Goal: Information Seeking & Learning: Learn about a topic

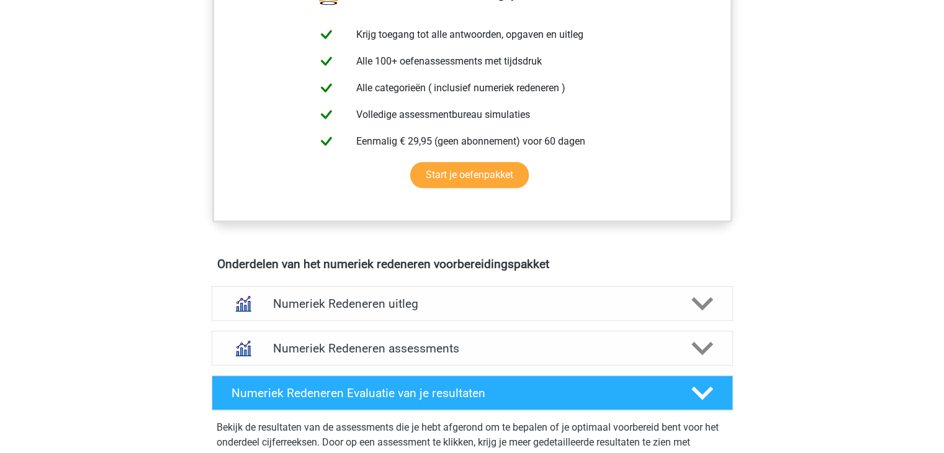
scroll to position [620, 0]
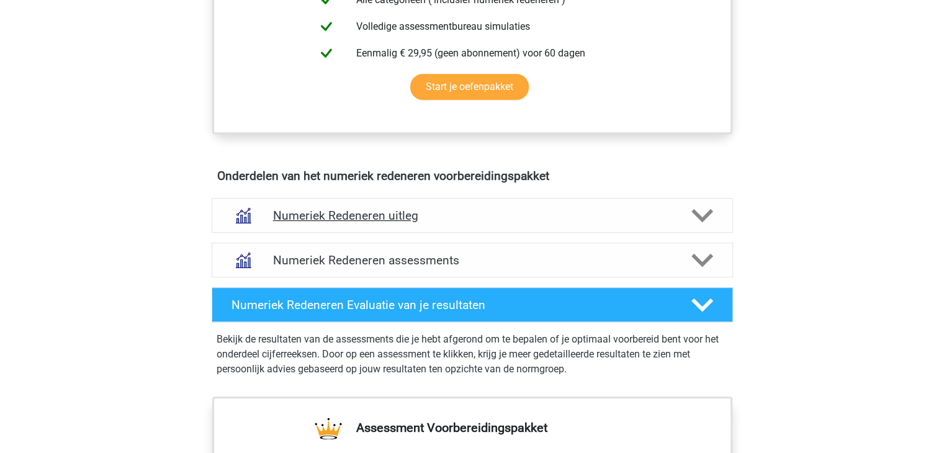
click at [700, 219] on icon at bounding box center [702, 216] width 22 height 22
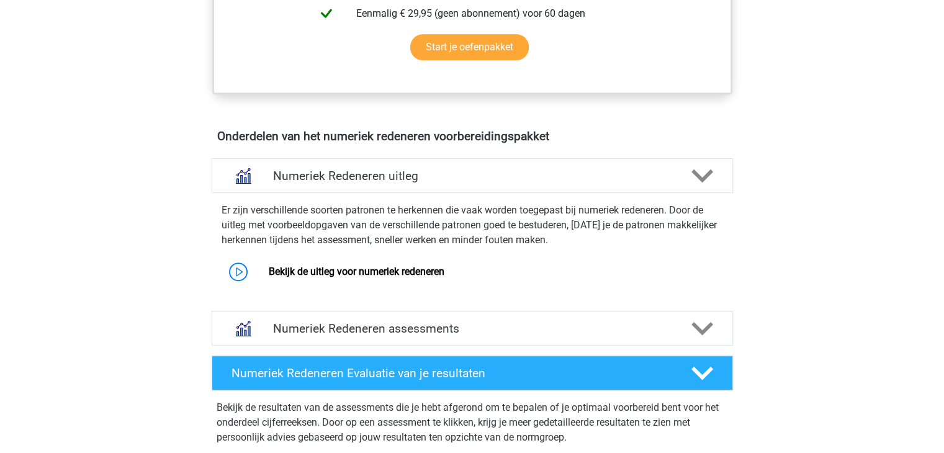
scroll to position [682, 0]
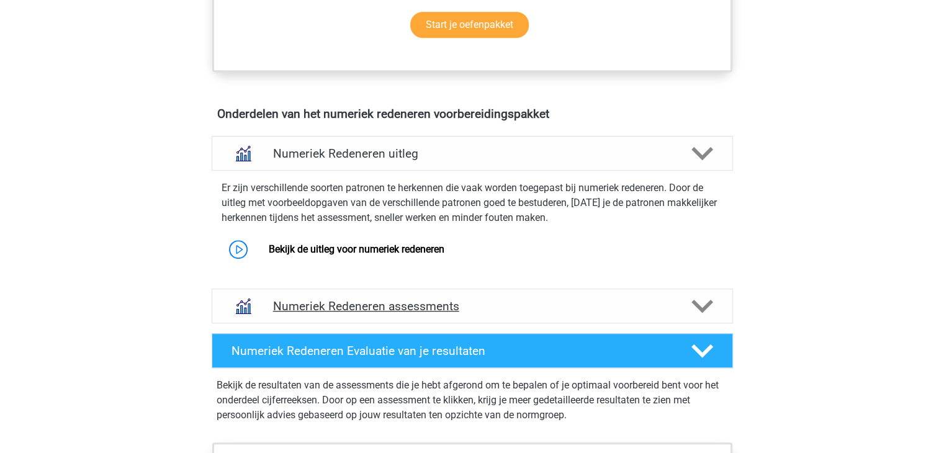
click at [705, 305] on polygon at bounding box center [702, 307] width 22 height 14
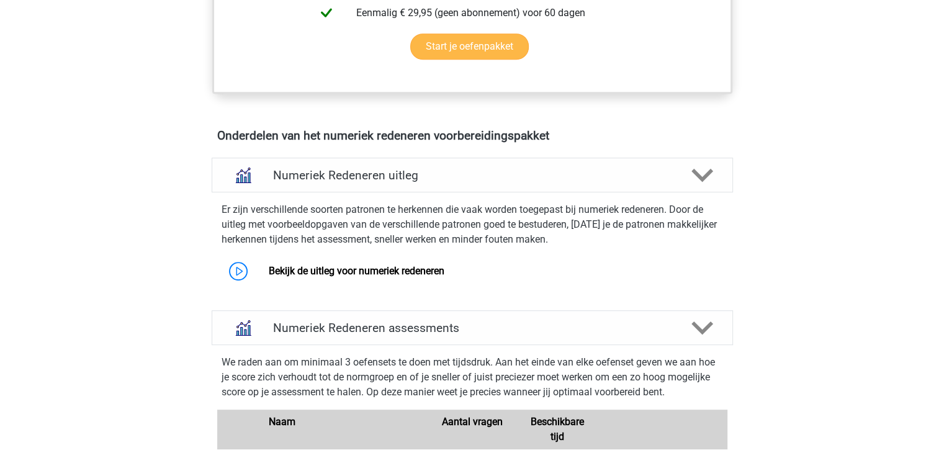
scroll to position [660, 0]
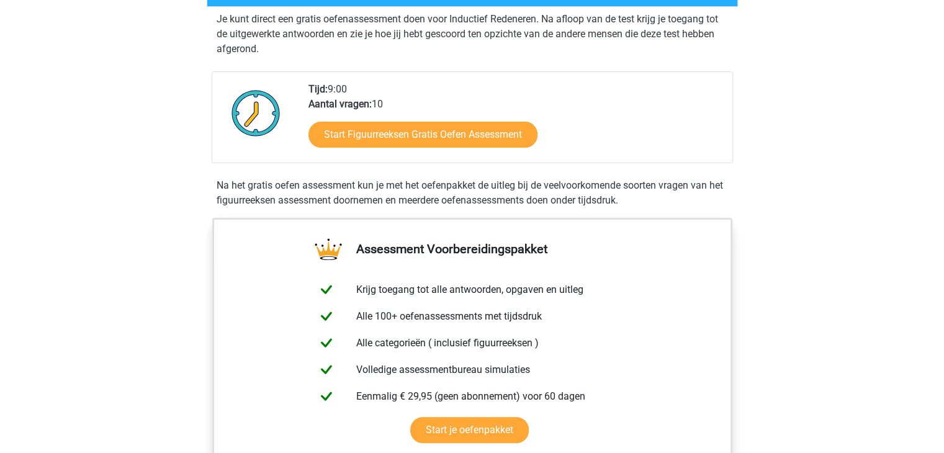
scroll to position [248, 0]
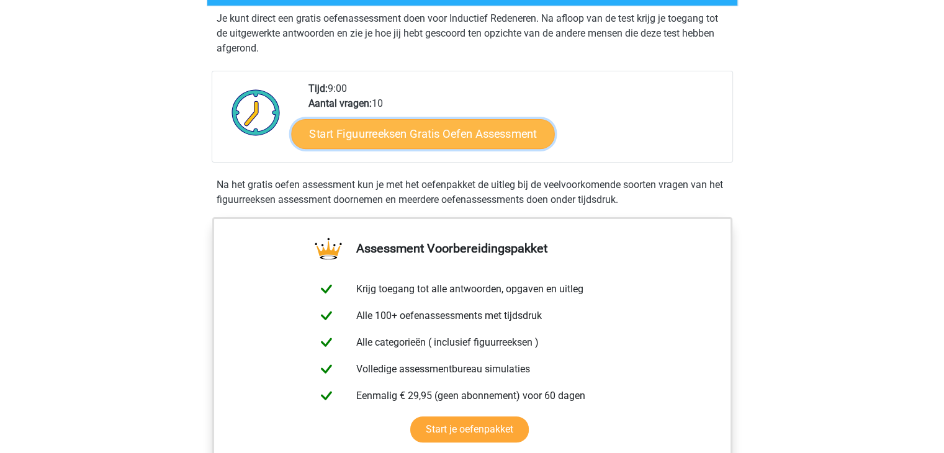
click at [431, 135] on link "Start Figuurreeksen Gratis Oefen Assessment" at bounding box center [422, 133] width 263 height 30
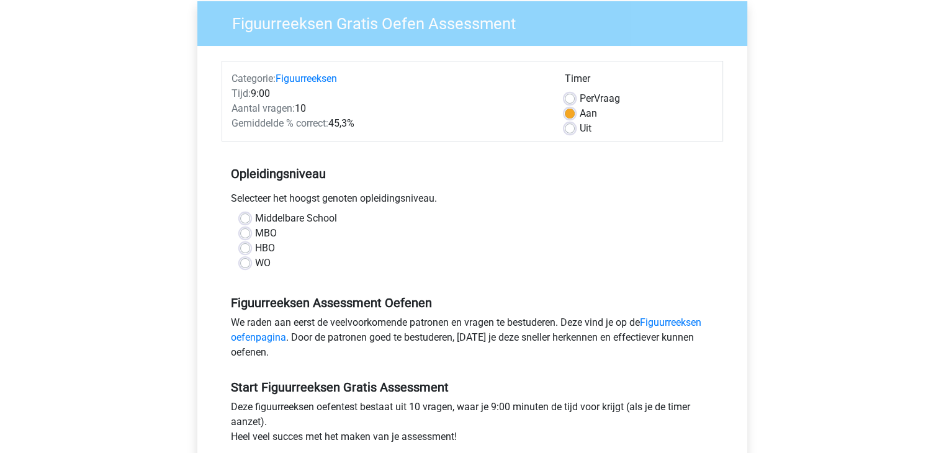
scroll to position [124, 0]
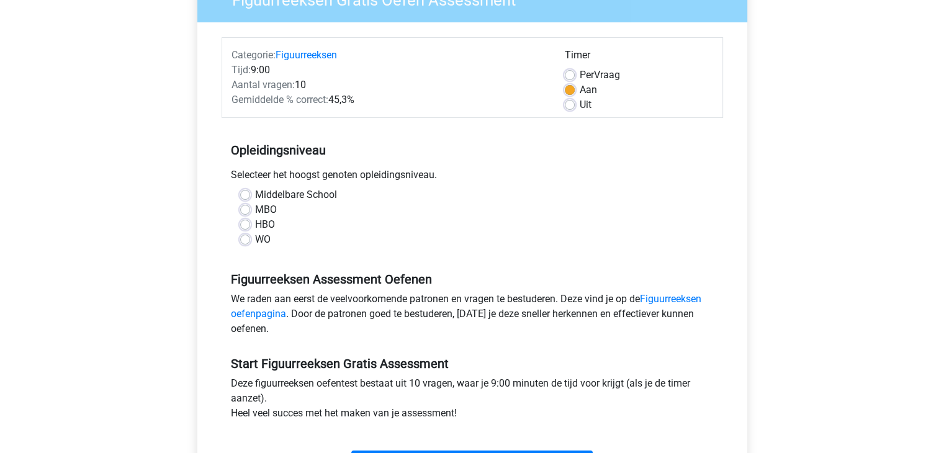
click at [255, 239] on label "WO" at bounding box center [263, 239] width 16 height 15
click at [245, 239] on input "WO" at bounding box center [245, 238] width 10 height 12
radio input "true"
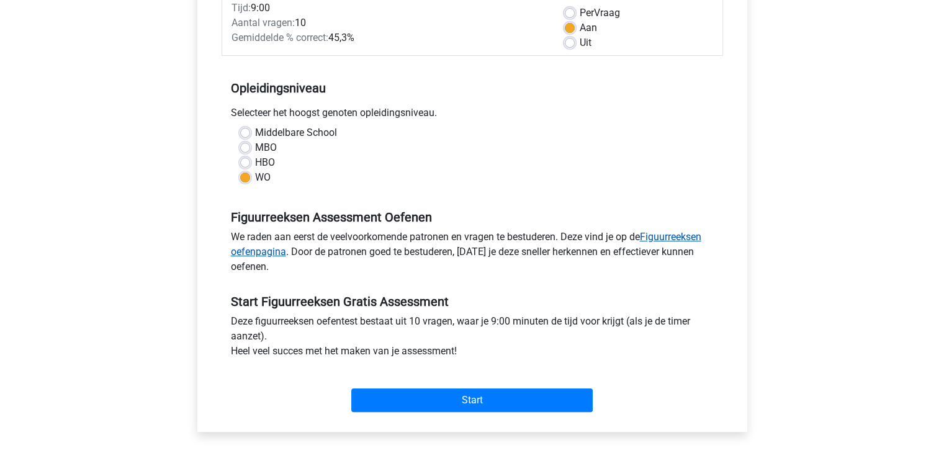
click at [675, 241] on link "Figuurreeksen oefenpagina" at bounding box center [466, 244] width 470 height 27
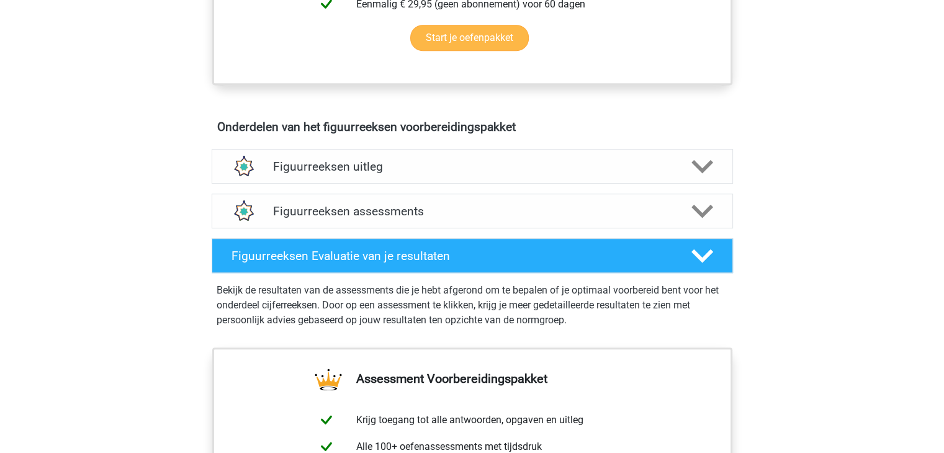
scroll to position [682, 0]
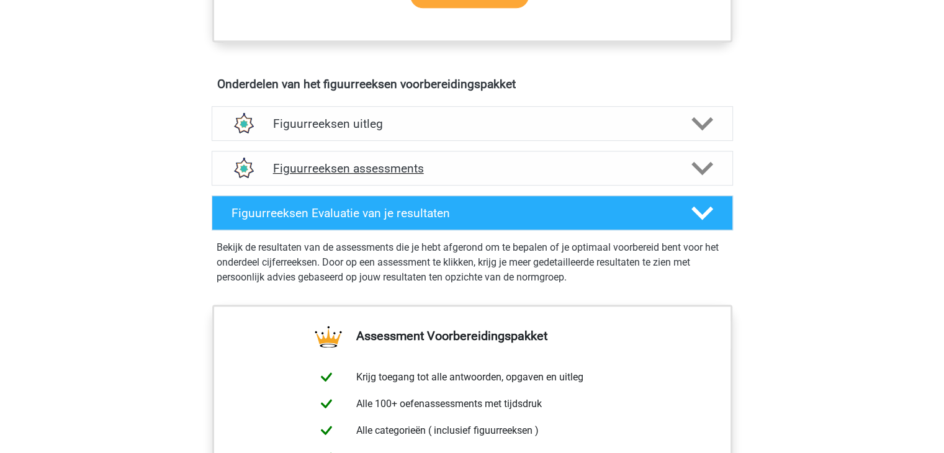
click at [697, 163] on icon at bounding box center [702, 169] width 22 height 22
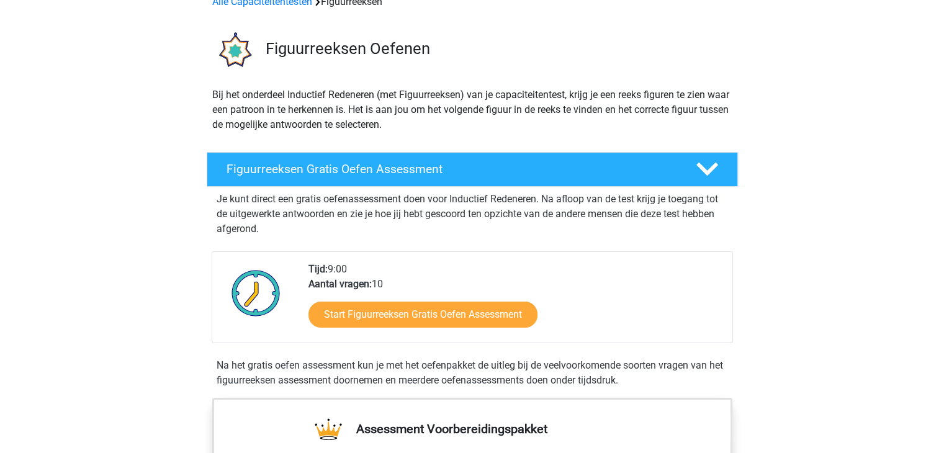
scroll to position [62, 0]
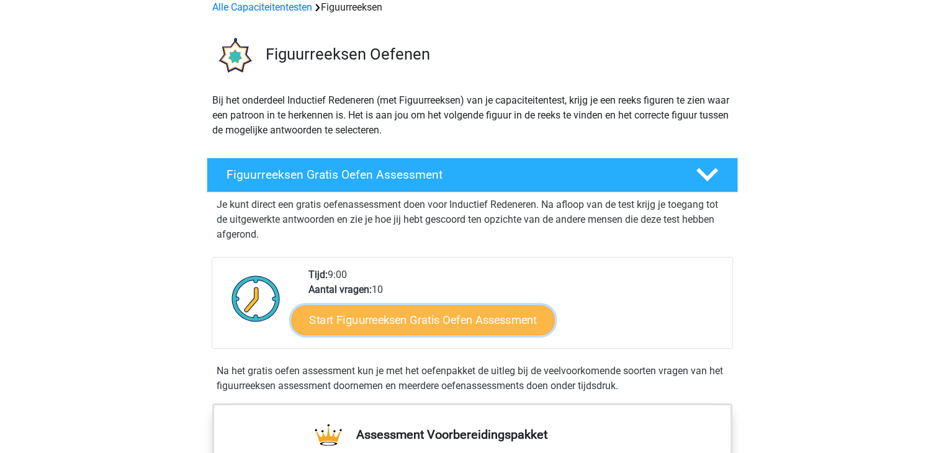
click at [436, 321] on link "Start Figuurreeksen Gratis Oefen Assessment" at bounding box center [422, 320] width 263 height 30
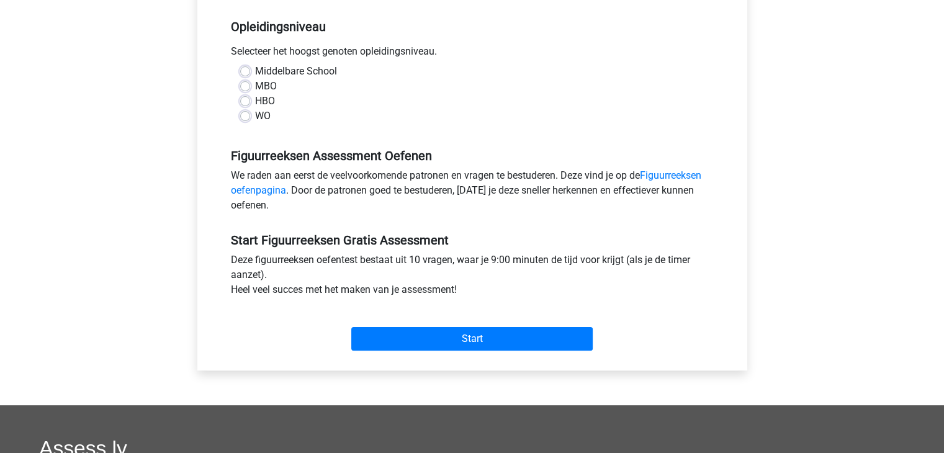
scroll to position [248, 0]
click at [255, 117] on label "WO" at bounding box center [263, 115] width 16 height 15
click at [248, 117] on input "WO" at bounding box center [245, 114] width 10 height 12
radio input "true"
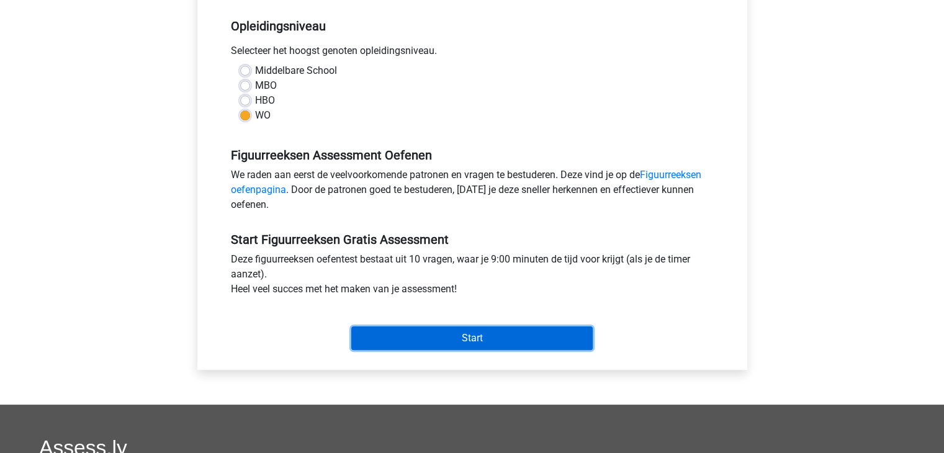
click at [495, 341] on input "Start" at bounding box center [471, 338] width 241 height 24
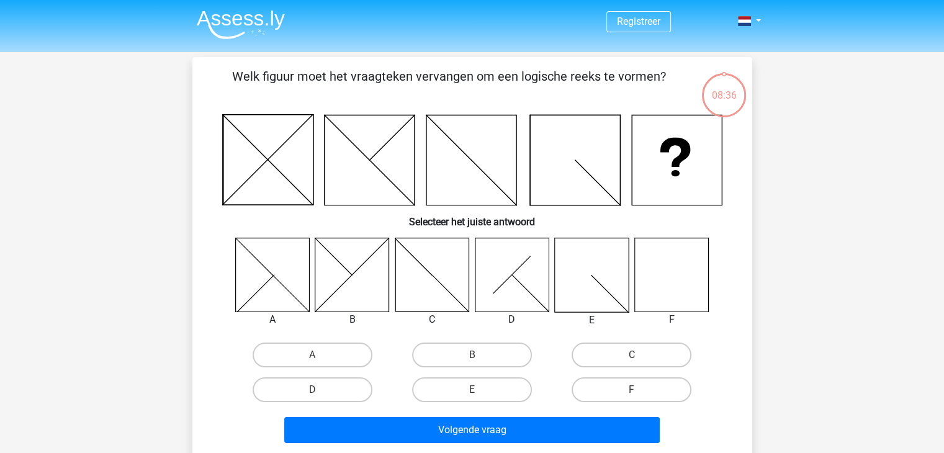
click at [673, 294] on icon at bounding box center [671, 275] width 74 height 74
click at [650, 393] on label "F" at bounding box center [631, 389] width 120 height 25
click at [640, 393] on input "F" at bounding box center [636, 394] width 8 height 8
radio input "true"
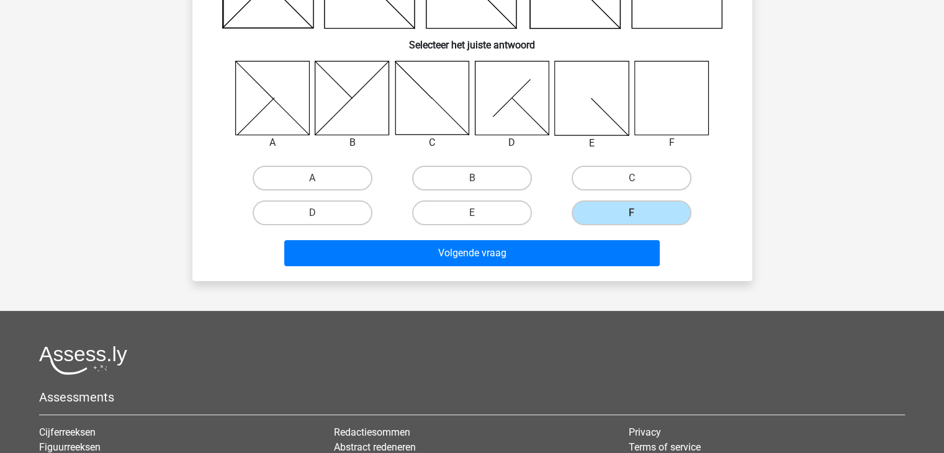
scroll to position [186, 0]
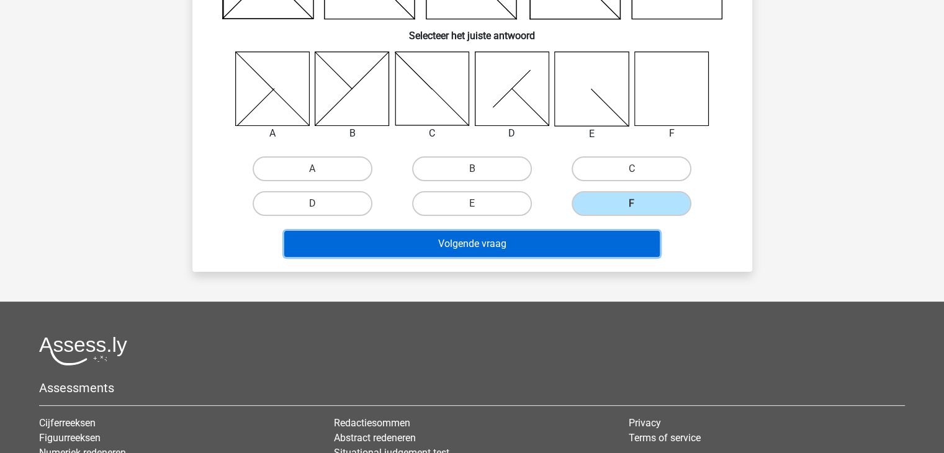
click at [460, 251] on button "Volgende vraag" at bounding box center [471, 244] width 375 height 26
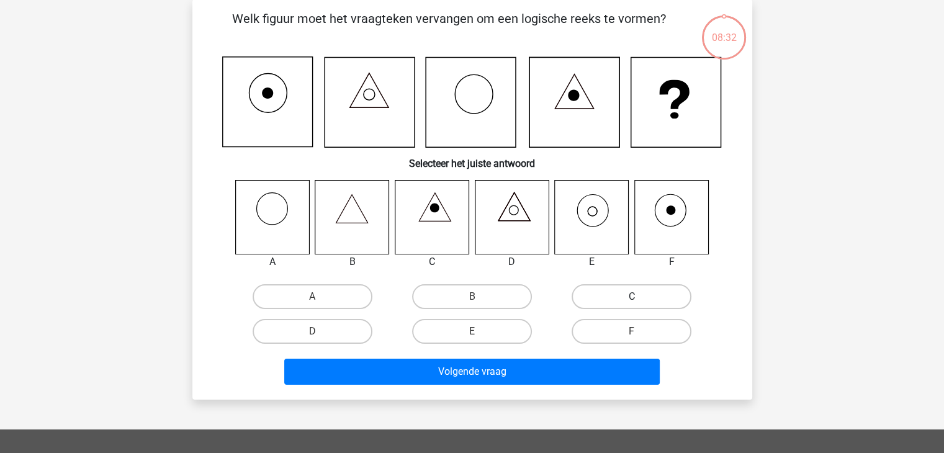
scroll to position [57, 0]
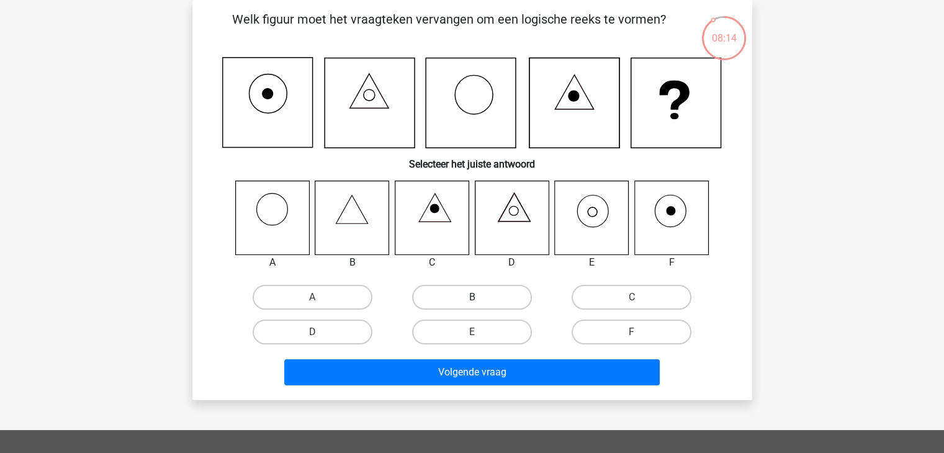
click at [452, 292] on label "B" at bounding box center [472, 297] width 120 height 25
click at [471, 297] on input "B" at bounding box center [475, 301] width 8 height 8
radio input "true"
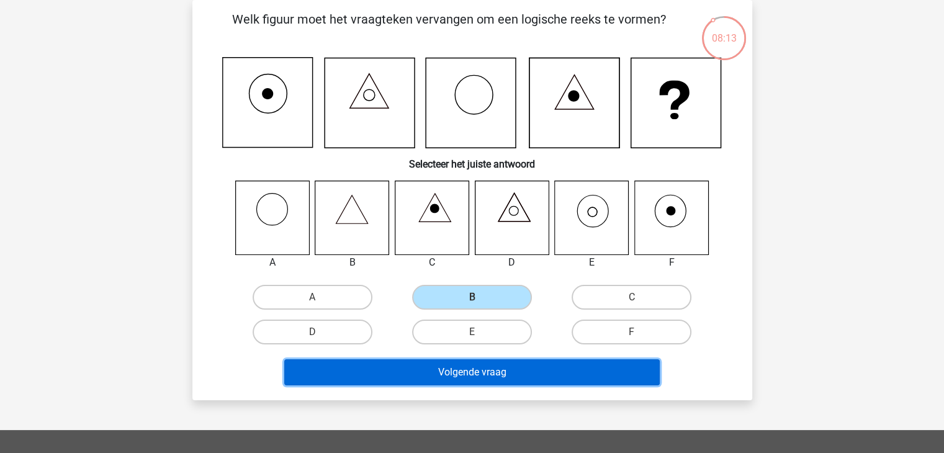
click at [471, 373] on button "Volgende vraag" at bounding box center [471, 372] width 375 height 26
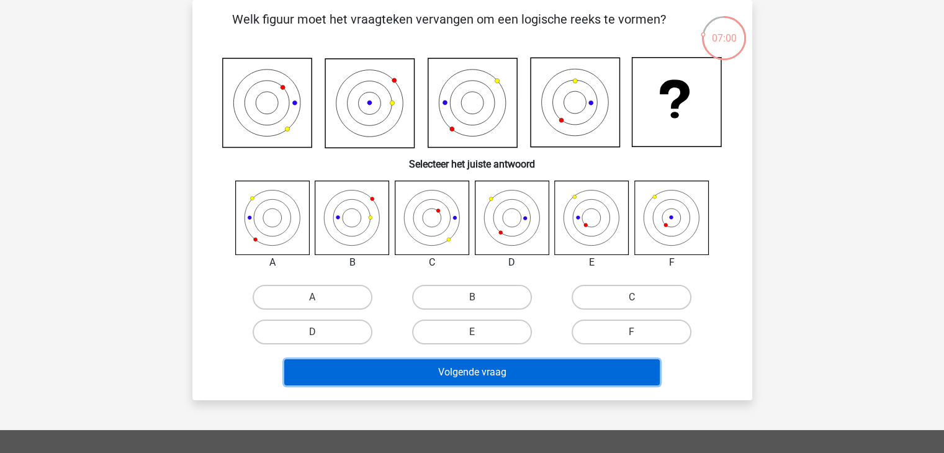
click at [490, 374] on button "Volgende vraag" at bounding box center [471, 372] width 375 height 26
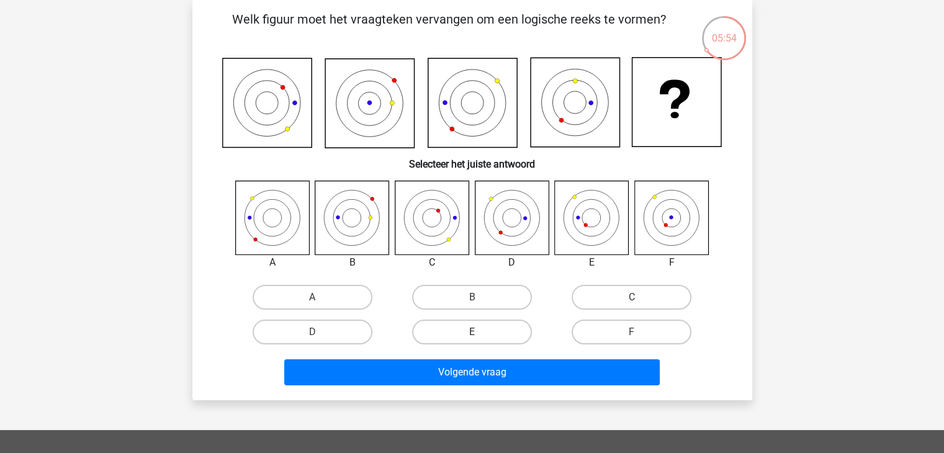
click at [514, 326] on label "E" at bounding box center [472, 331] width 120 height 25
click at [480, 332] on input "E" at bounding box center [475, 336] width 8 height 8
radio input "true"
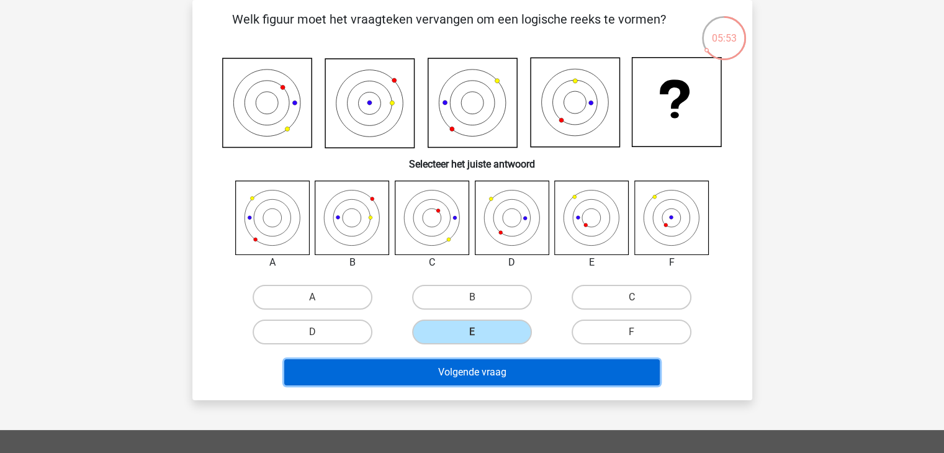
click at [488, 371] on button "Volgende vraag" at bounding box center [471, 372] width 375 height 26
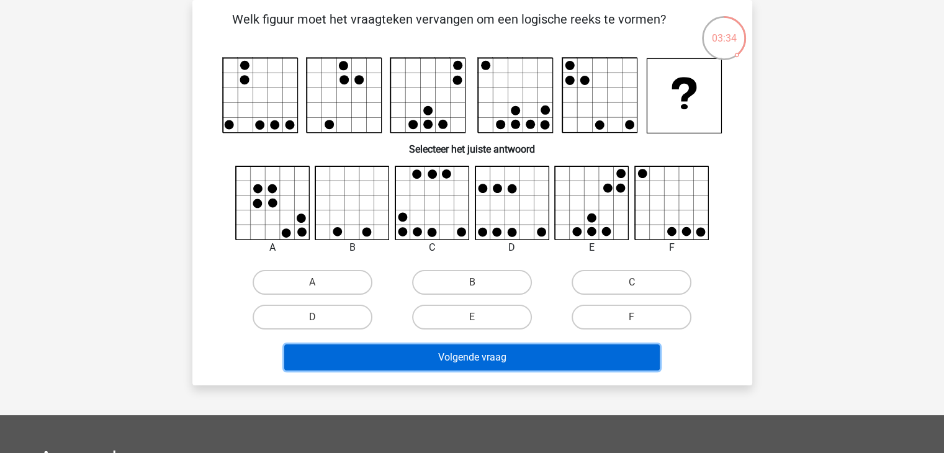
click at [469, 354] on button "Volgende vraag" at bounding box center [471, 357] width 375 height 26
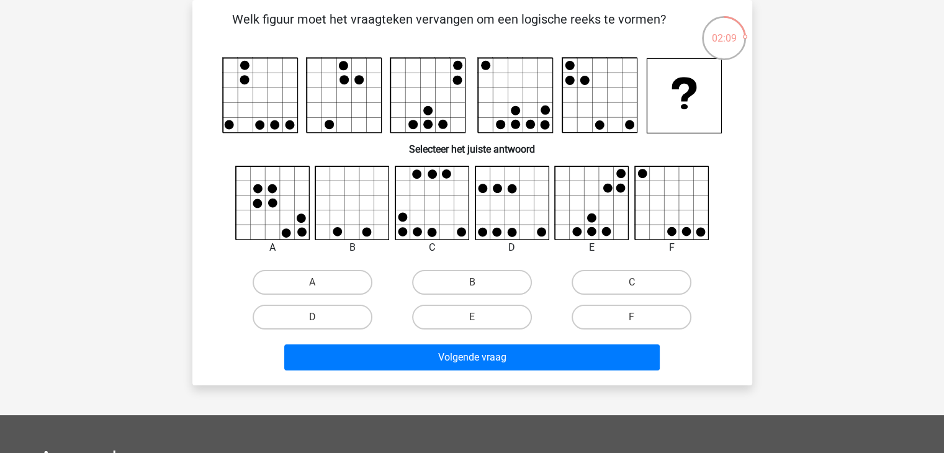
click at [653, 194] on icon at bounding box center [672, 203] width 74 height 74
click at [651, 313] on label "F" at bounding box center [631, 317] width 120 height 25
click at [640, 317] on input "F" at bounding box center [636, 321] width 8 height 8
radio input "true"
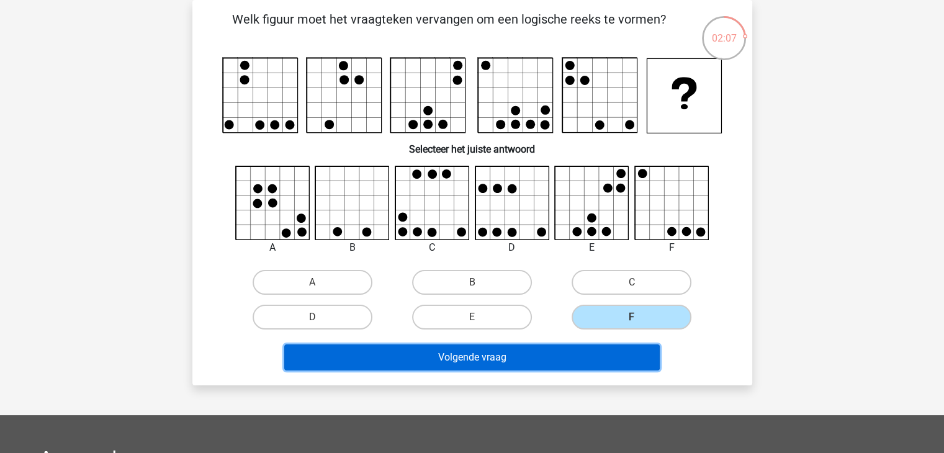
click at [525, 360] on button "Volgende vraag" at bounding box center [471, 357] width 375 height 26
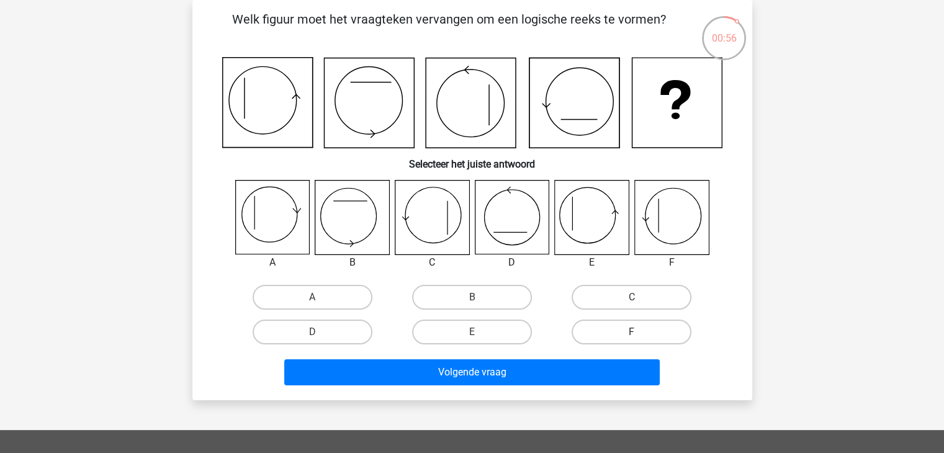
click at [646, 331] on label "F" at bounding box center [631, 331] width 120 height 25
click at [640, 332] on input "F" at bounding box center [636, 336] width 8 height 8
radio input "true"
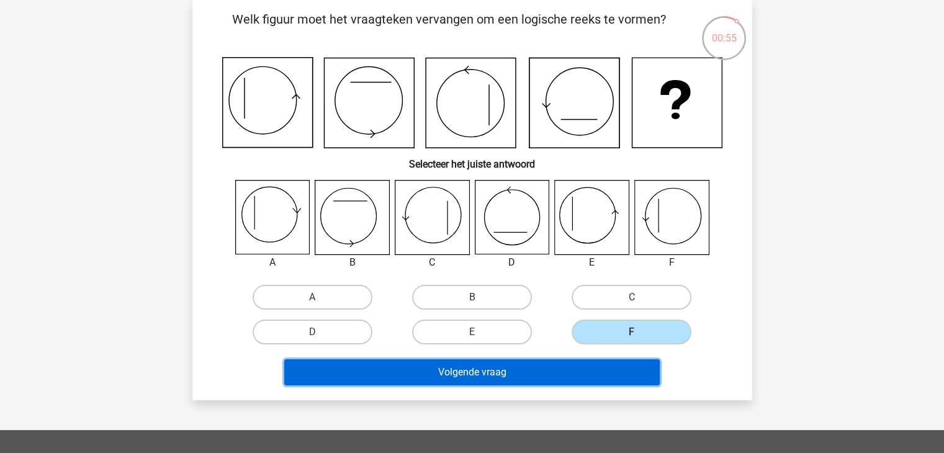
click at [589, 368] on button "Volgende vraag" at bounding box center [471, 372] width 375 height 26
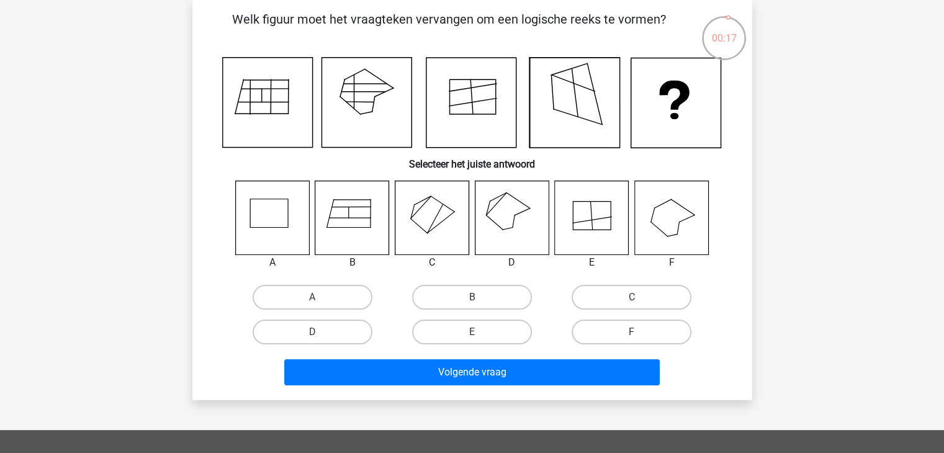
click at [502, 217] on icon at bounding box center [512, 218] width 74 height 74
click at [309, 335] on label "D" at bounding box center [312, 331] width 120 height 25
click at [312, 335] on input "D" at bounding box center [316, 336] width 8 height 8
radio input "true"
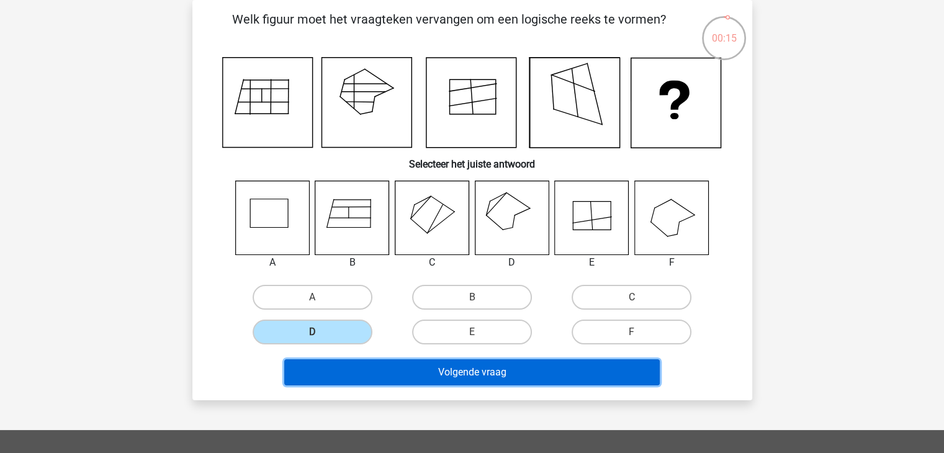
click at [520, 368] on button "Volgende vraag" at bounding box center [471, 372] width 375 height 26
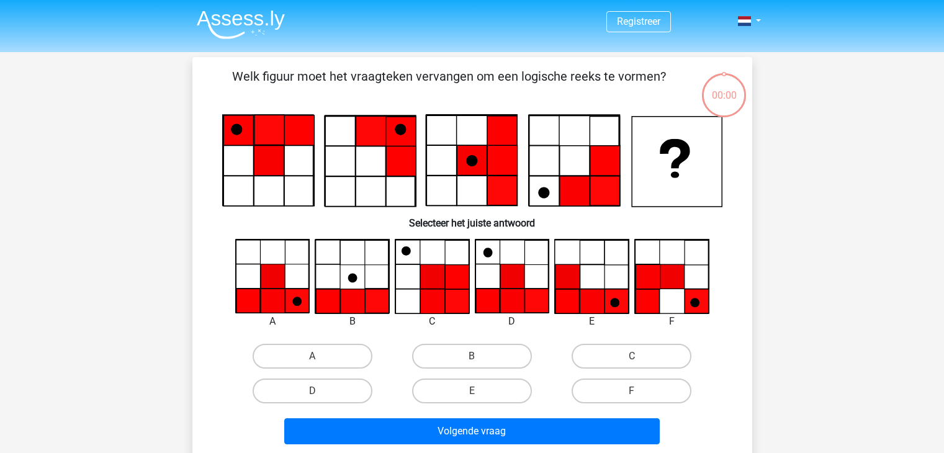
scroll to position [57, 0]
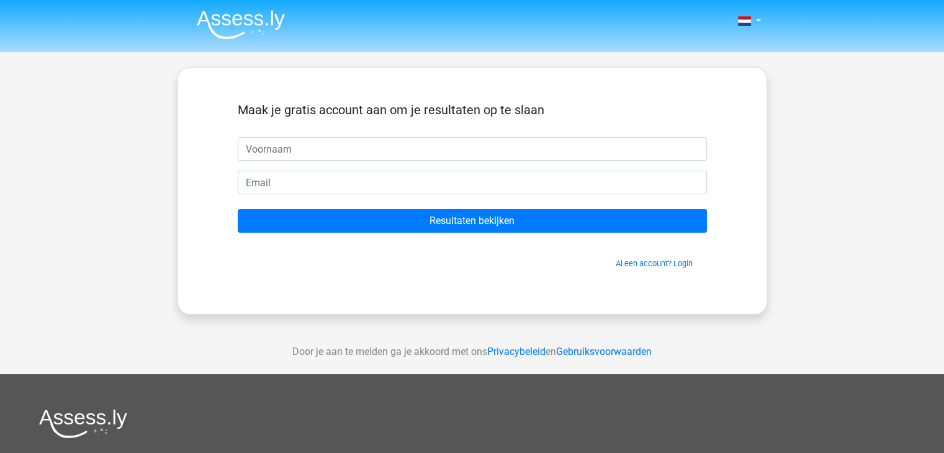
click at [273, 156] on input "text" at bounding box center [472, 149] width 469 height 24
click at [342, 148] on input "Anabel" at bounding box center [472, 149] width 469 height 24
type input "Ana"
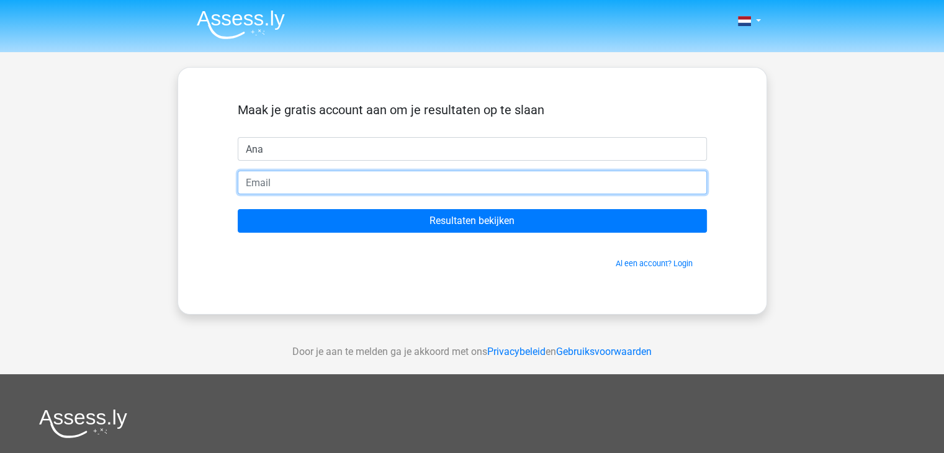
click at [256, 179] on input "email" at bounding box center [472, 183] width 469 height 24
type input "[EMAIL_ADDRESS][DOMAIN_NAME]"
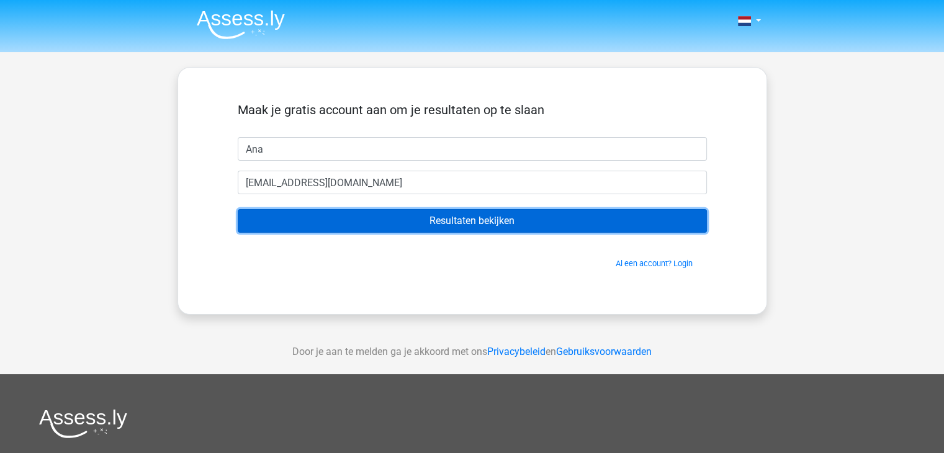
click at [478, 221] on input "Resultaten bekijken" at bounding box center [472, 221] width 469 height 24
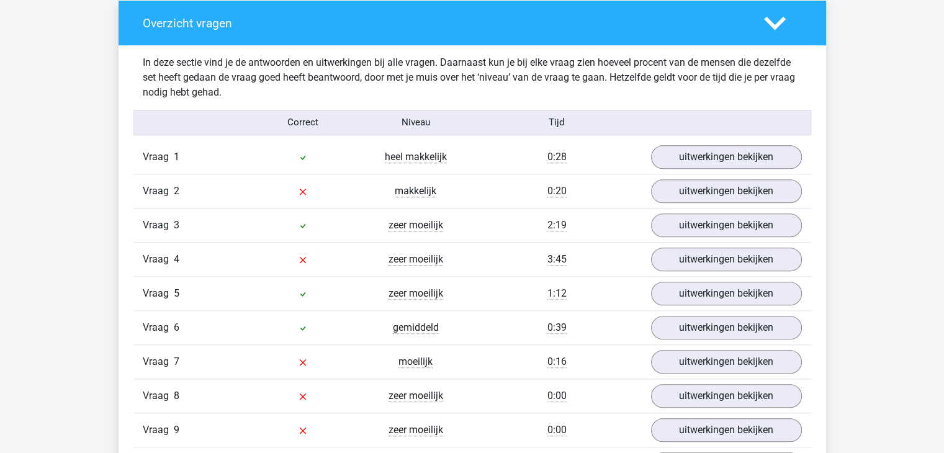
scroll to position [993, 0]
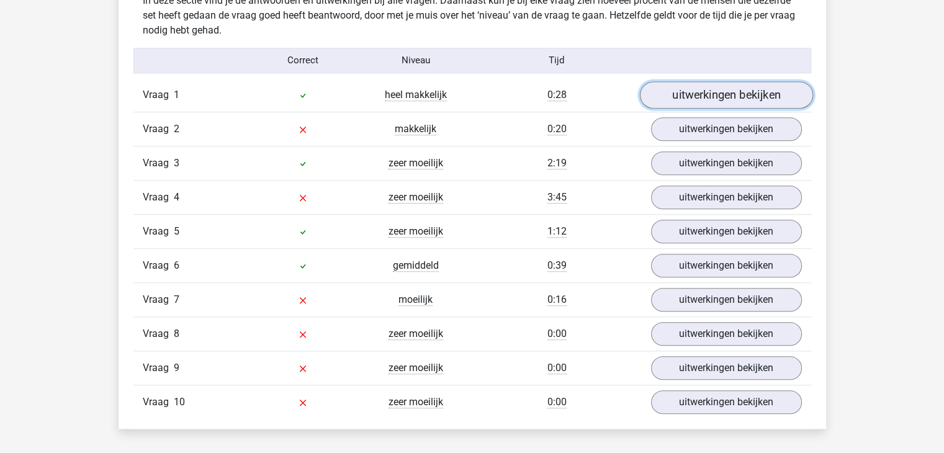
click at [745, 101] on link "uitwerkingen bekijken" at bounding box center [725, 94] width 173 height 27
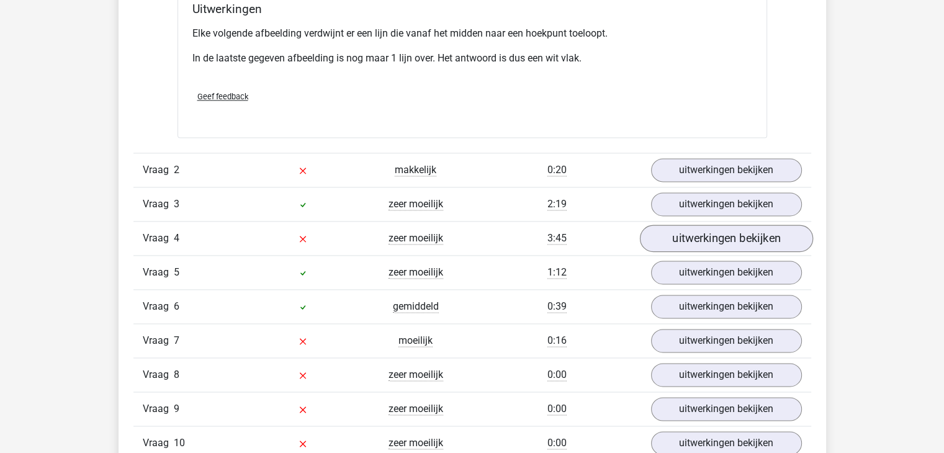
scroll to position [1675, 0]
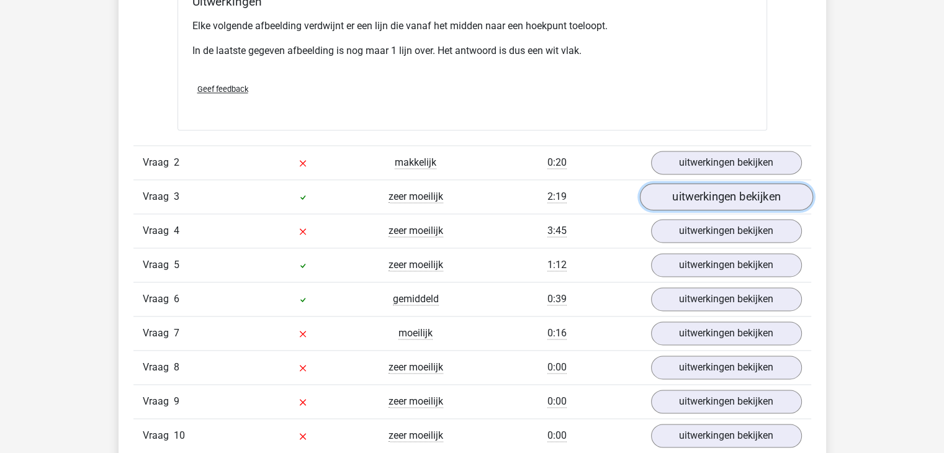
click at [707, 197] on link "uitwerkingen bekijken" at bounding box center [725, 196] width 173 height 27
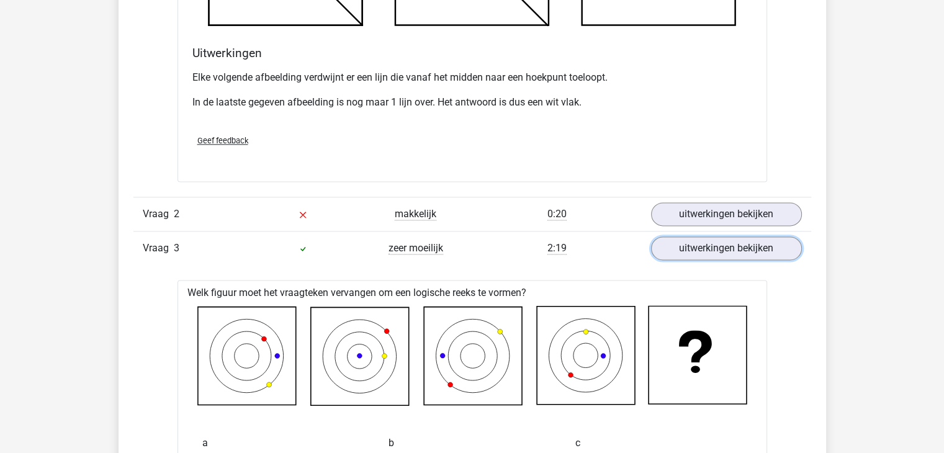
scroll to position [1613, 0]
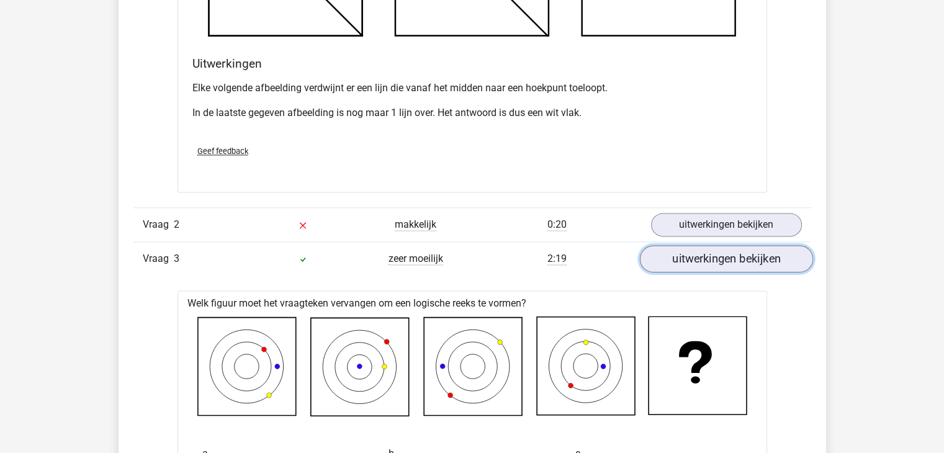
click at [730, 261] on link "uitwerkingen bekijken" at bounding box center [725, 258] width 173 height 27
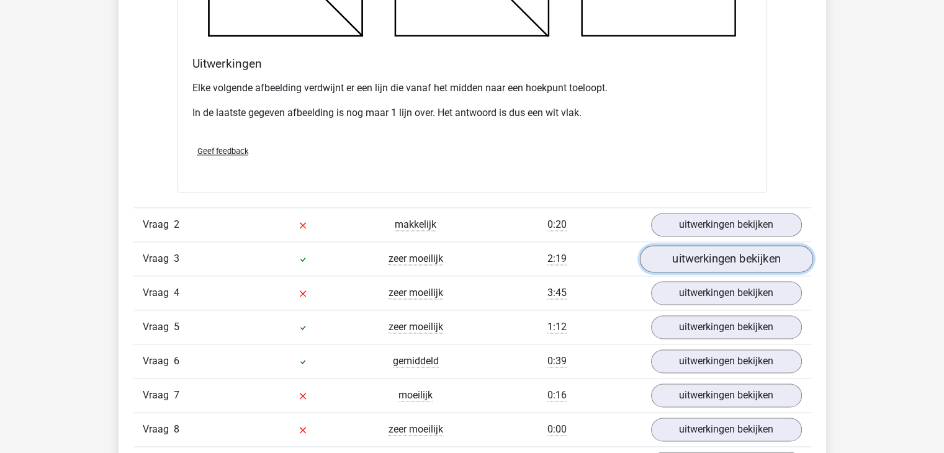
click at [730, 261] on link "uitwerkingen bekijken" at bounding box center [725, 258] width 173 height 27
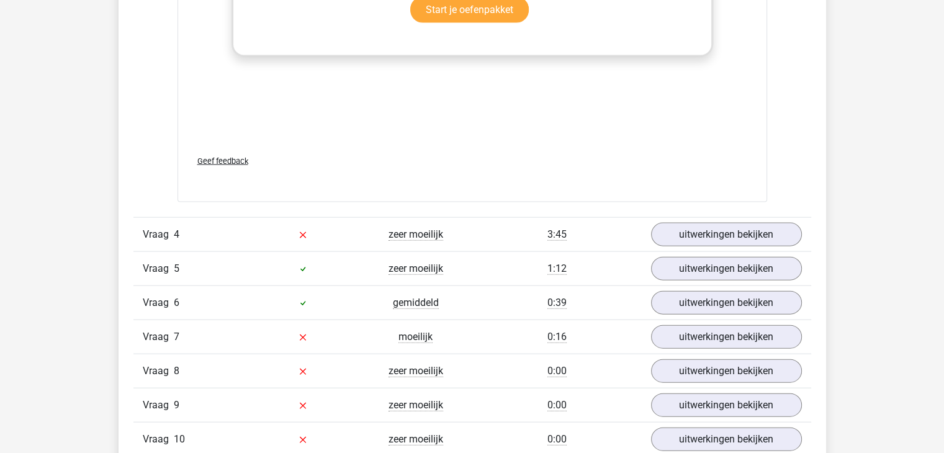
scroll to position [2854, 0]
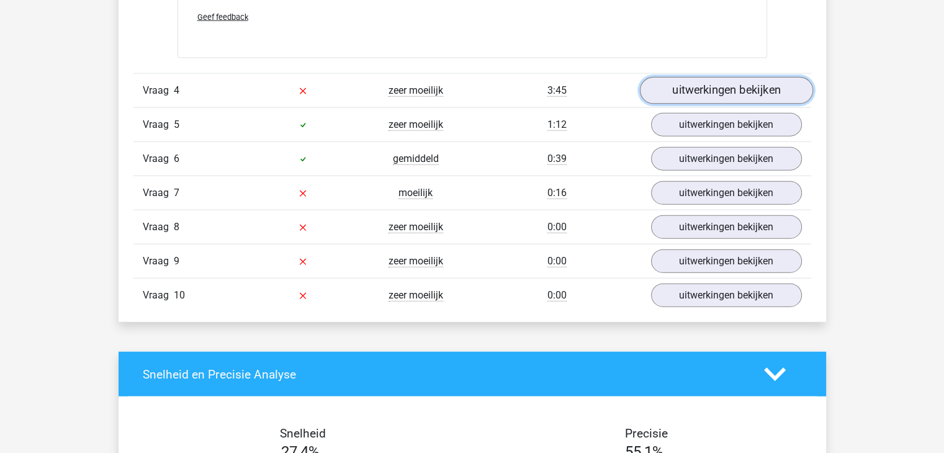
click at [697, 85] on link "uitwerkingen bekijken" at bounding box center [725, 90] width 173 height 27
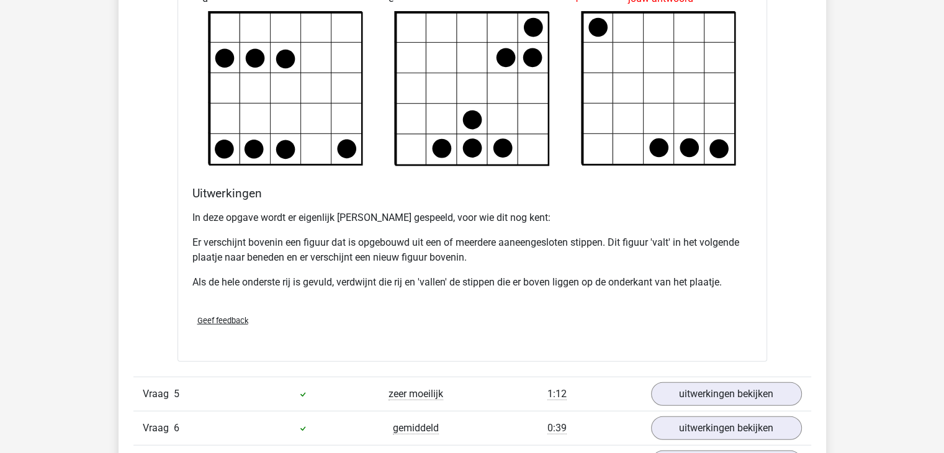
scroll to position [3536, 0]
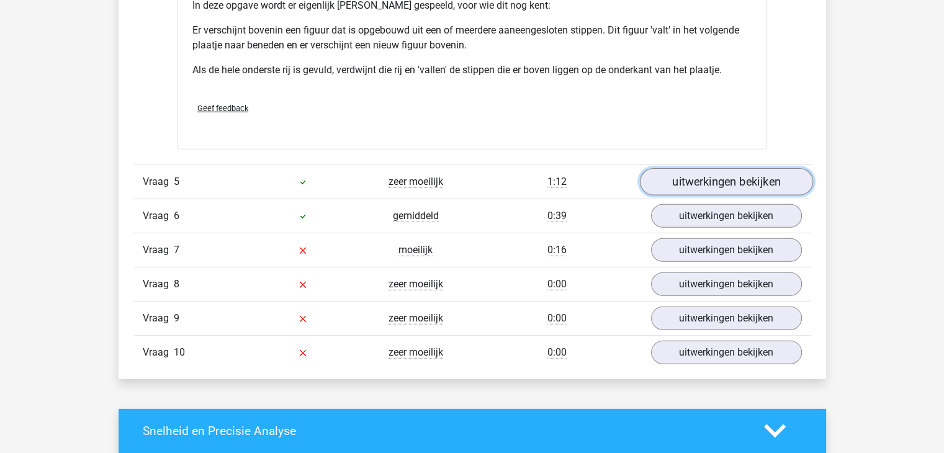
click at [736, 177] on link "uitwerkingen bekijken" at bounding box center [725, 181] width 173 height 27
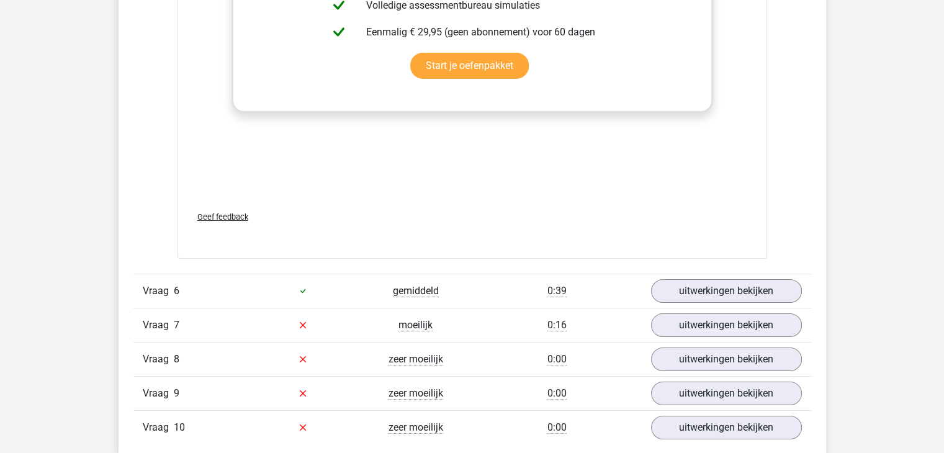
scroll to position [4653, 0]
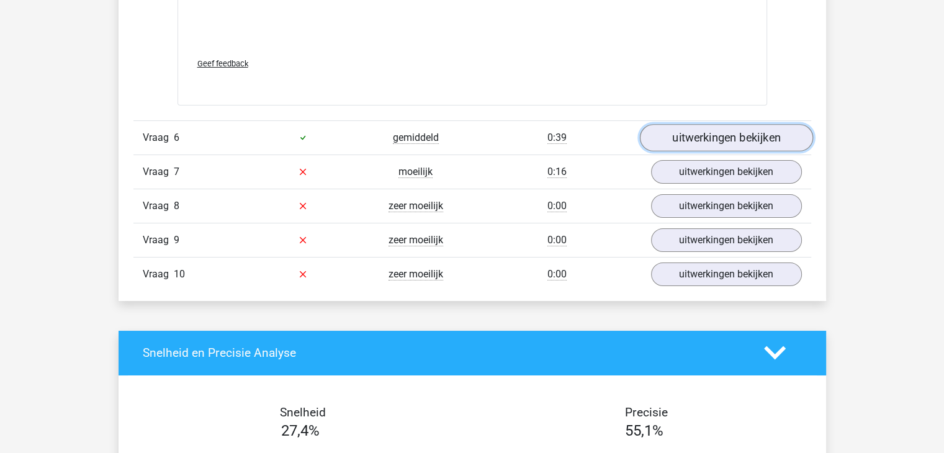
click at [717, 145] on link "uitwerkingen bekijken" at bounding box center [725, 137] width 173 height 27
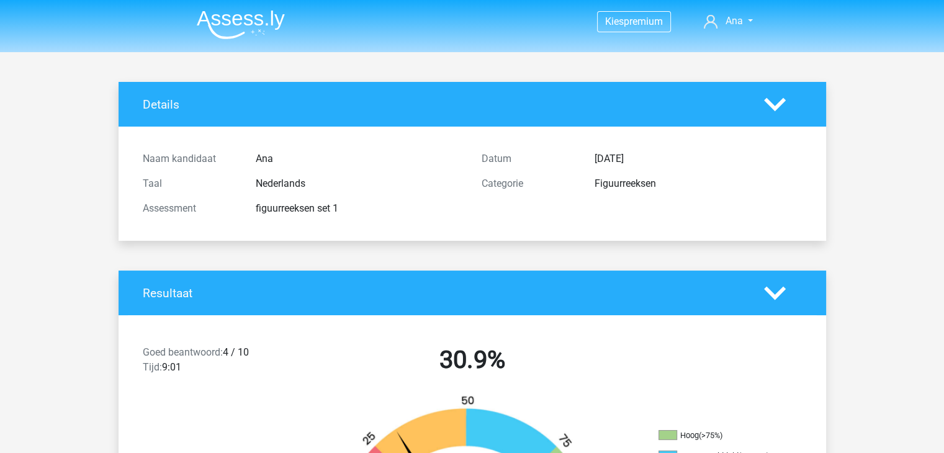
scroll to position [0, 0]
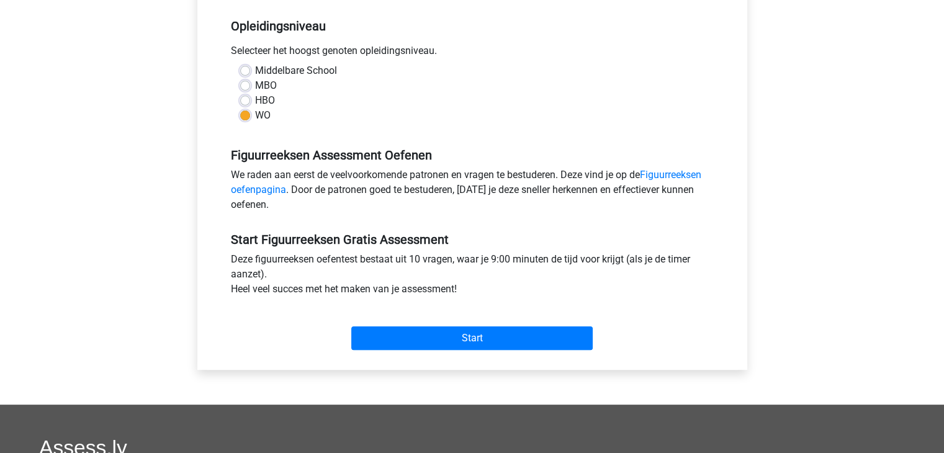
scroll to position [310, 0]
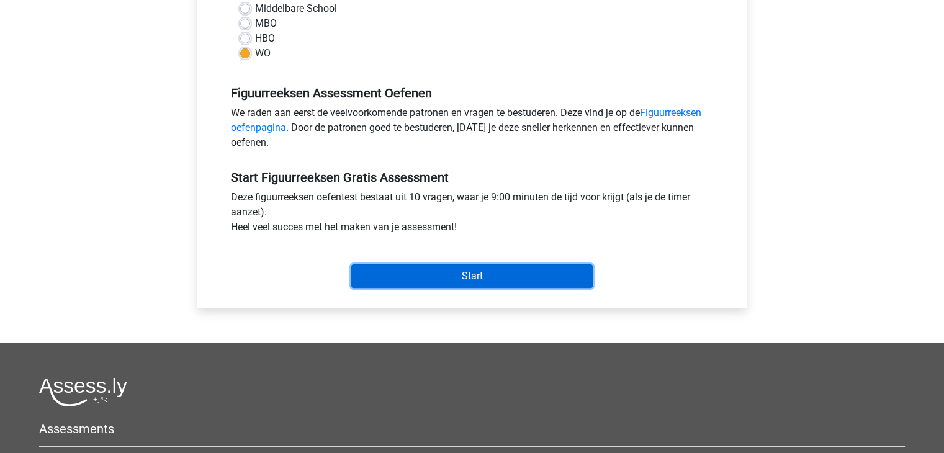
click at [467, 275] on input "Start" at bounding box center [471, 276] width 241 height 24
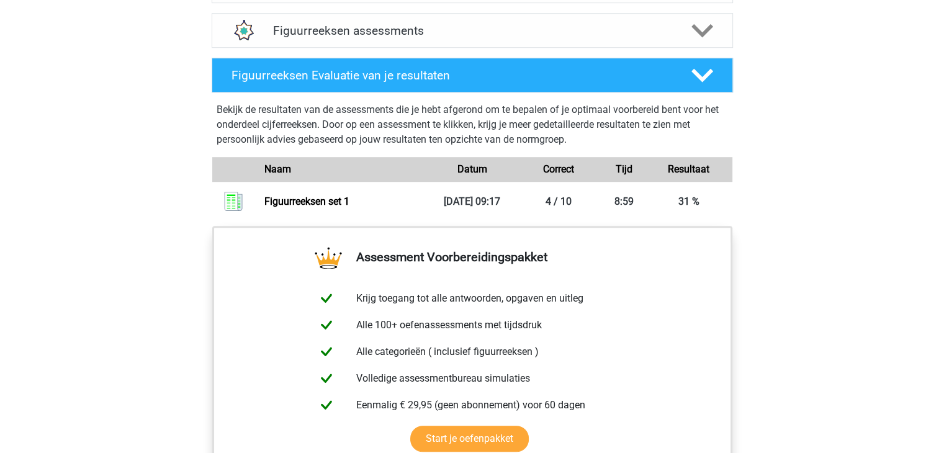
scroll to position [806, 0]
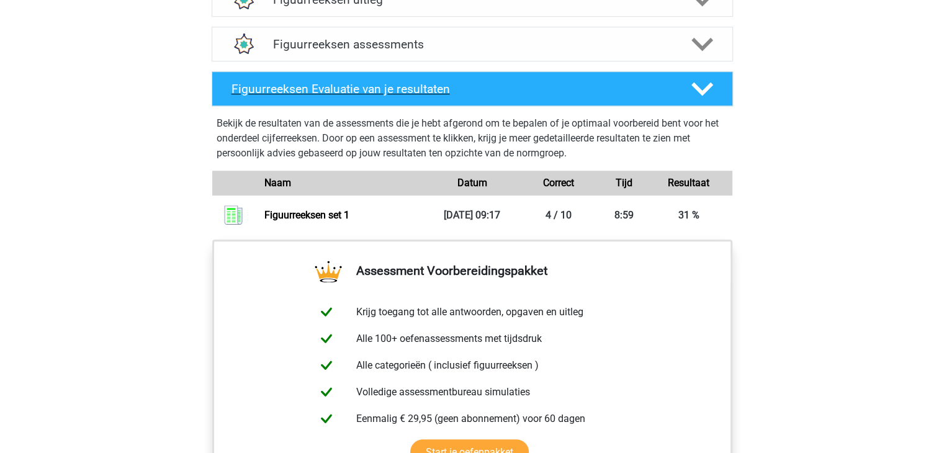
click at [698, 94] on icon at bounding box center [702, 89] width 22 height 22
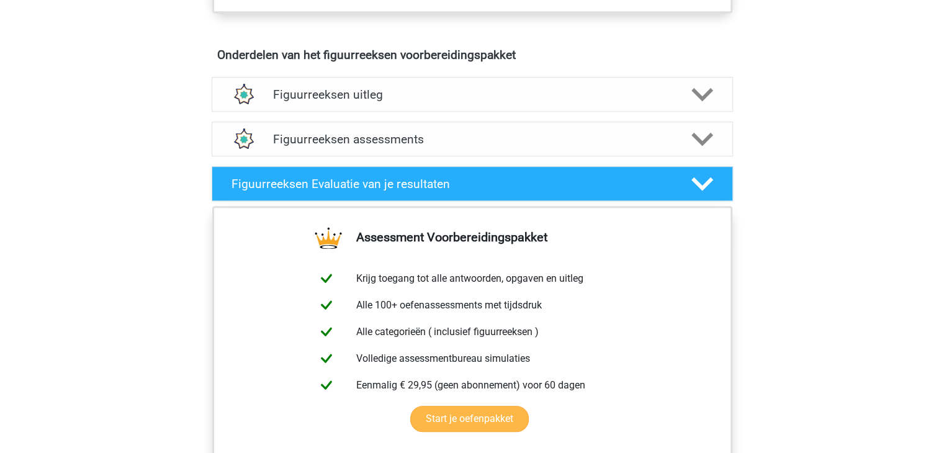
scroll to position [620, 0]
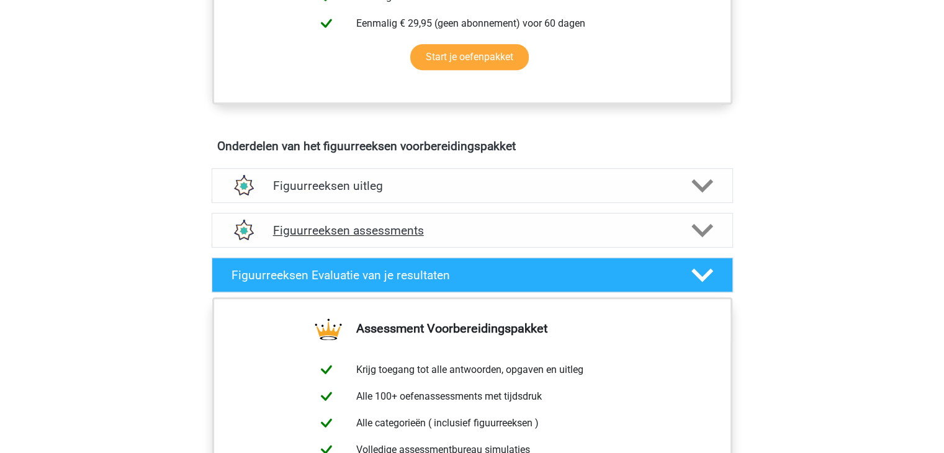
click at [695, 226] on polygon at bounding box center [702, 231] width 22 height 14
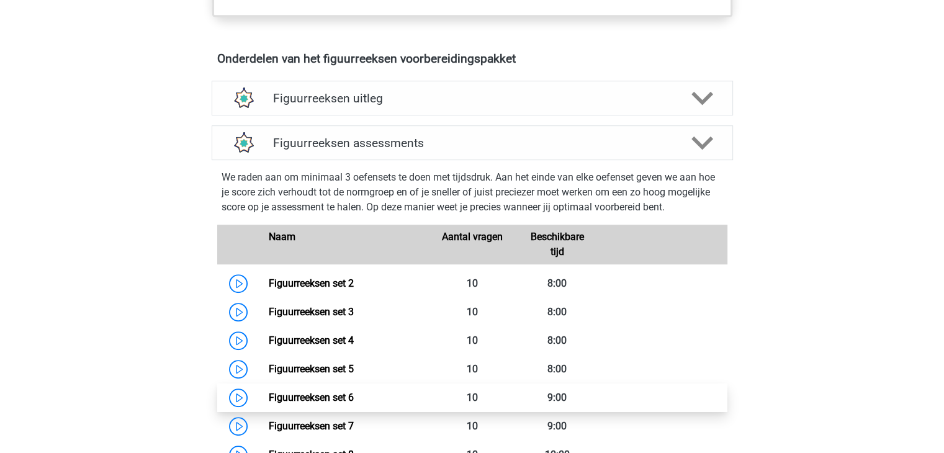
scroll to position [682, 0]
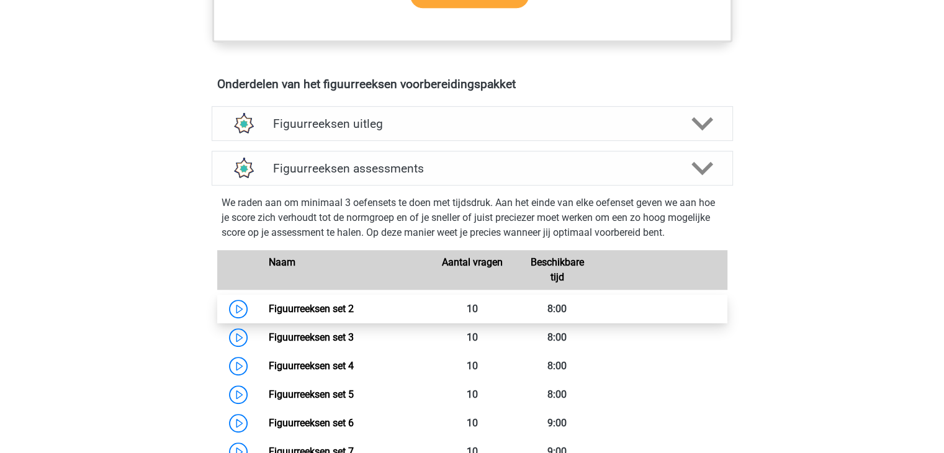
click at [312, 308] on link "Figuurreeksen set 2" at bounding box center [311, 309] width 85 height 12
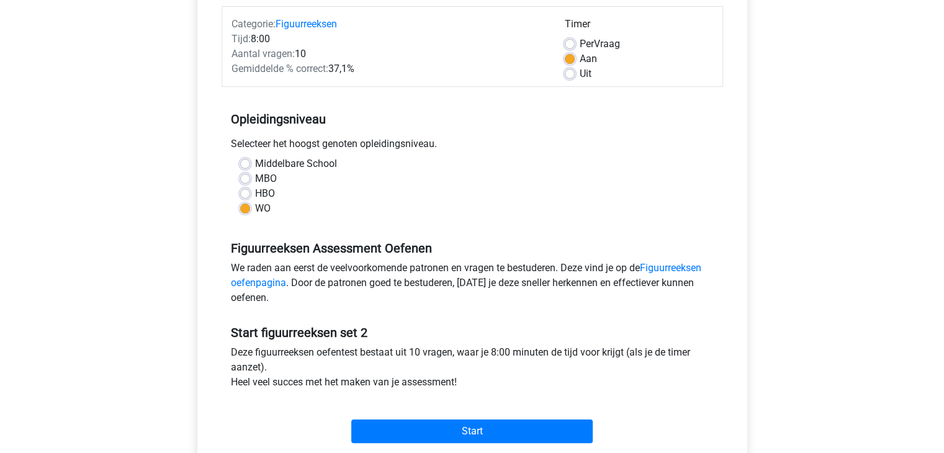
scroll to position [248, 0]
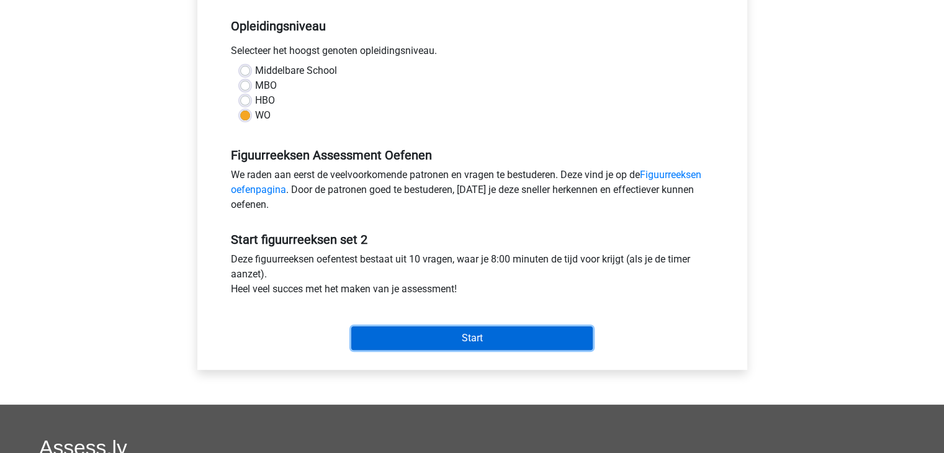
click at [471, 341] on input "Start" at bounding box center [471, 338] width 241 height 24
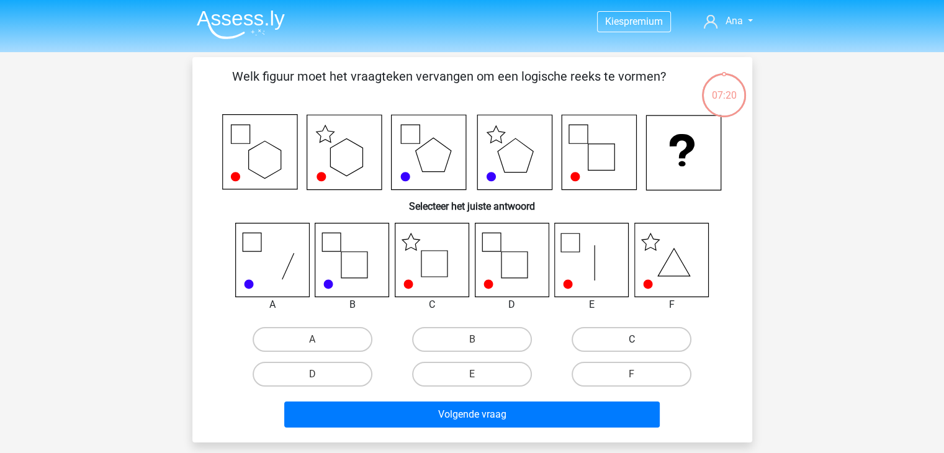
click at [640, 345] on label "C" at bounding box center [631, 339] width 120 height 25
click at [640, 345] on input "C" at bounding box center [636, 343] width 8 height 8
radio input "true"
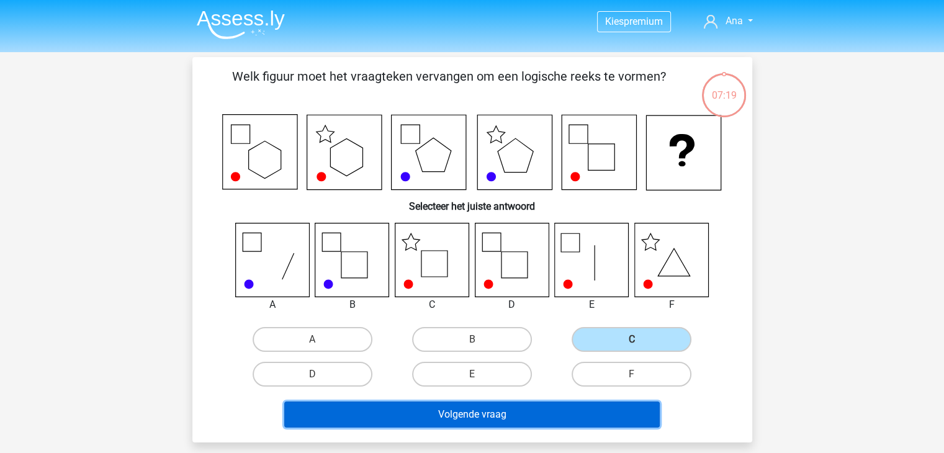
click at [487, 413] on button "Volgende vraag" at bounding box center [471, 414] width 375 height 26
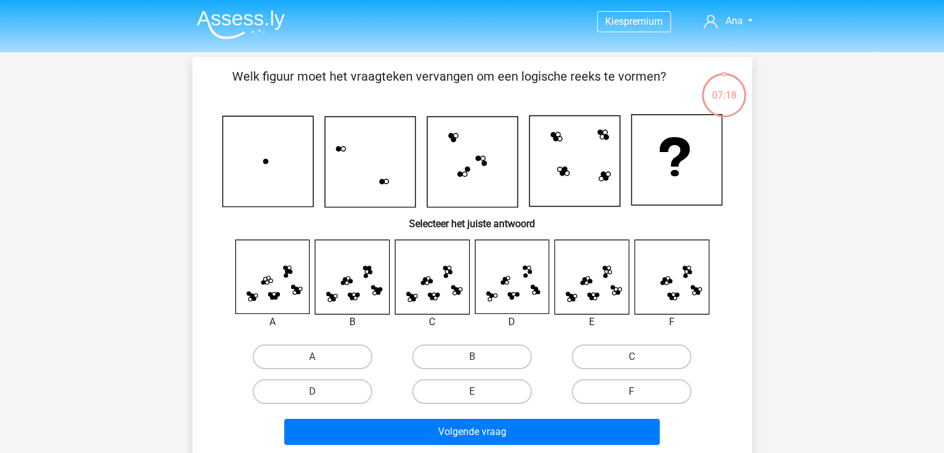
scroll to position [57, 0]
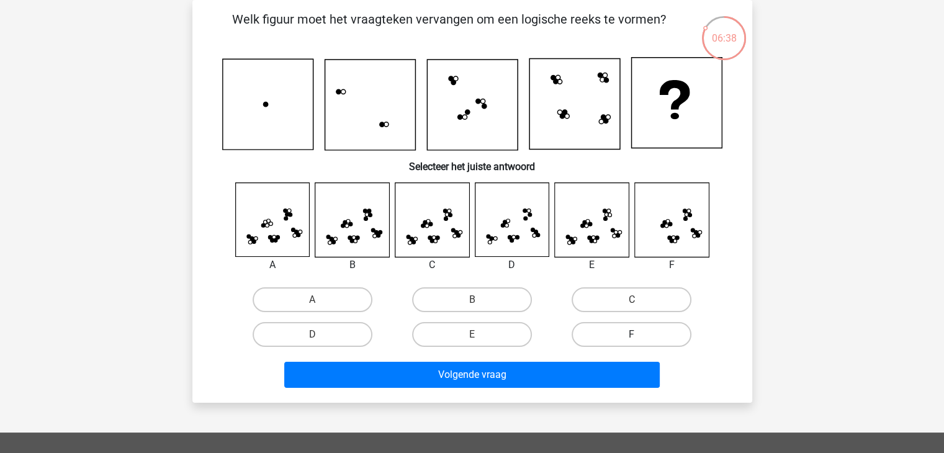
click at [627, 341] on label "F" at bounding box center [631, 334] width 120 height 25
click at [632, 341] on input "F" at bounding box center [636, 338] width 8 height 8
radio input "true"
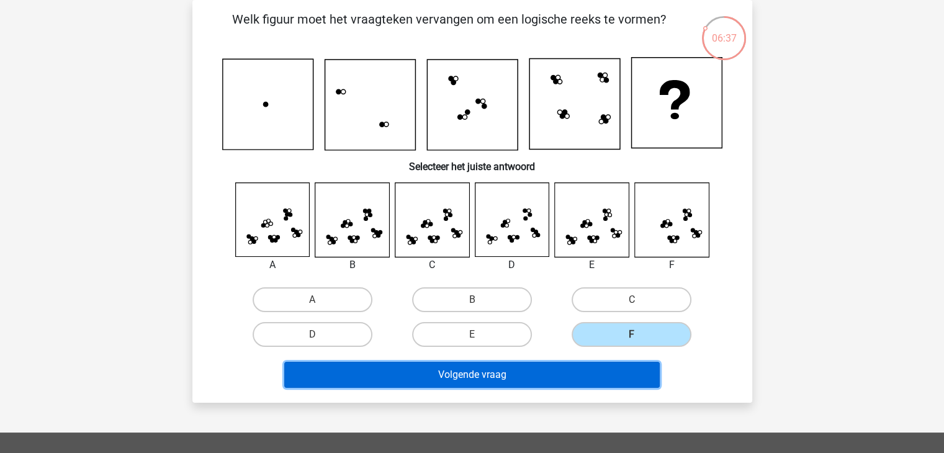
click at [546, 375] on button "Volgende vraag" at bounding box center [471, 375] width 375 height 26
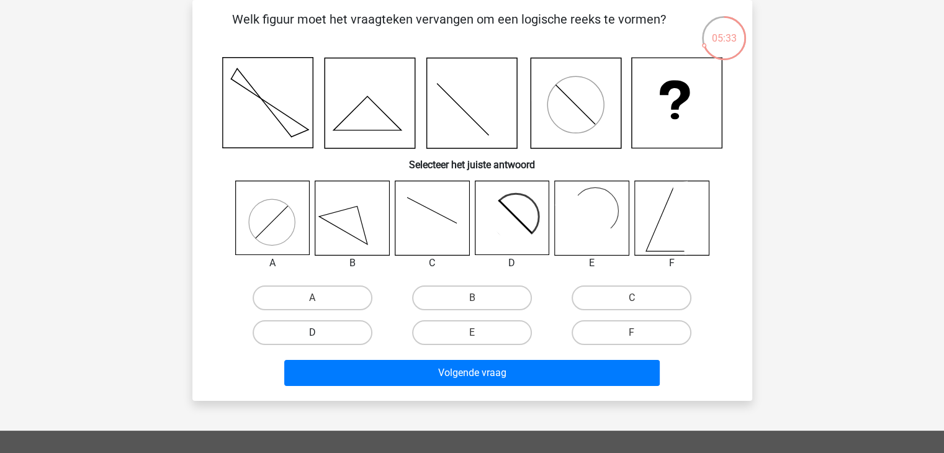
click at [327, 325] on label "D" at bounding box center [312, 332] width 120 height 25
click at [320, 333] on input "D" at bounding box center [316, 337] width 8 height 8
radio input "true"
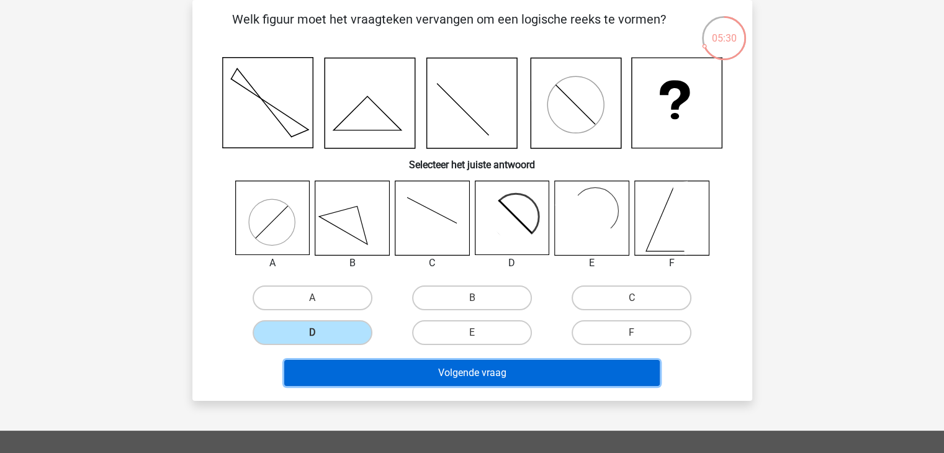
click at [458, 368] on button "Volgende vraag" at bounding box center [471, 373] width 375 height 26
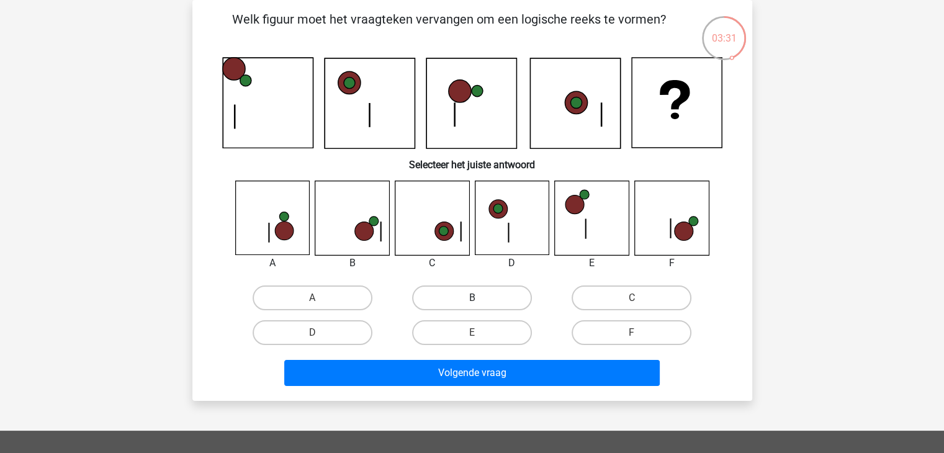
click at [485, 298] on label "B" at bounding box center [472, 297] width 120 height 25
click at [480, 298] on input "B" at bounding box center [475, 302] width 8 height 8
radio input "true"
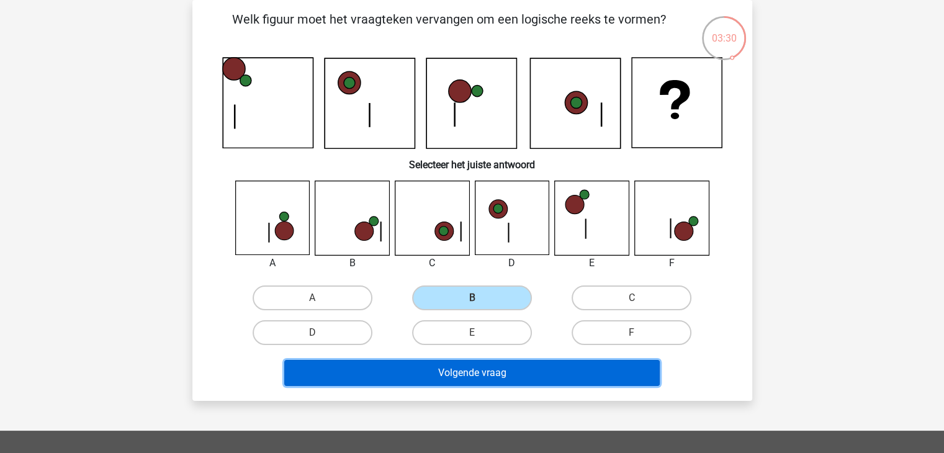
click at [496, 373] on button "Volgende vraag" at bounding box center [471, 373] width 375 height 26
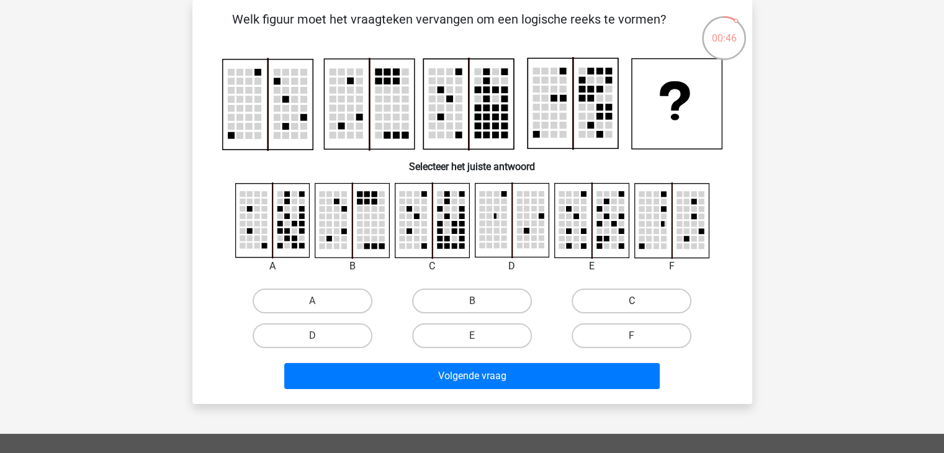
click at [648, 307] on label "C" at bounding box center [631, 300] width 120 height 25
click at [640, 307] on input "C" at bounding box center [636, 305] width 8 height 8
radio input "true"
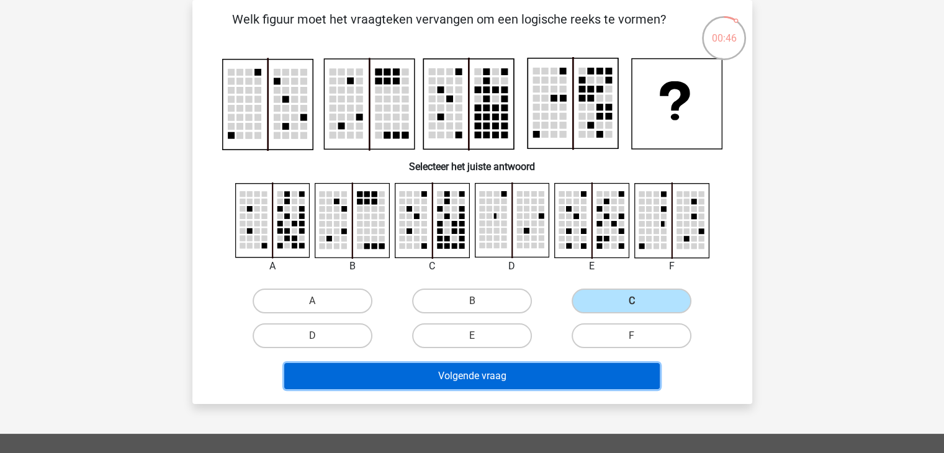
click at [521, 372] on button "Volgende vraag" at bounding box center [471, 376] width 375 height 26
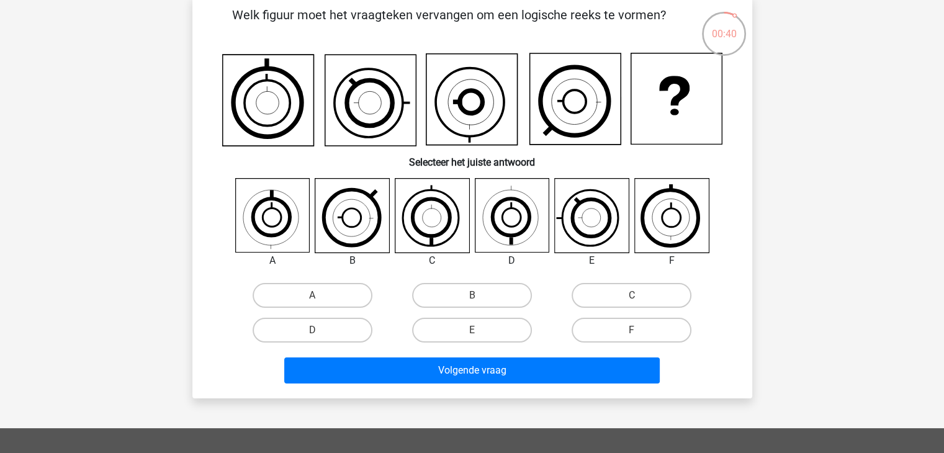
scroll to position [62, 0]
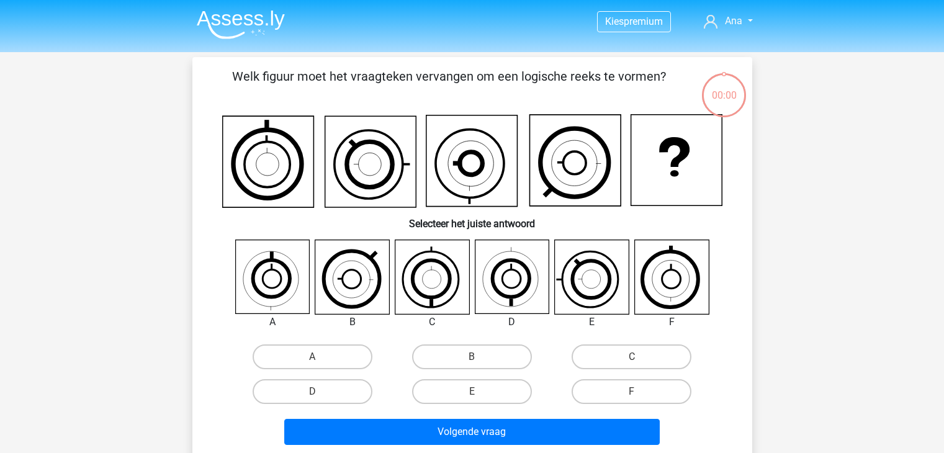
scroll to position [62, 0]
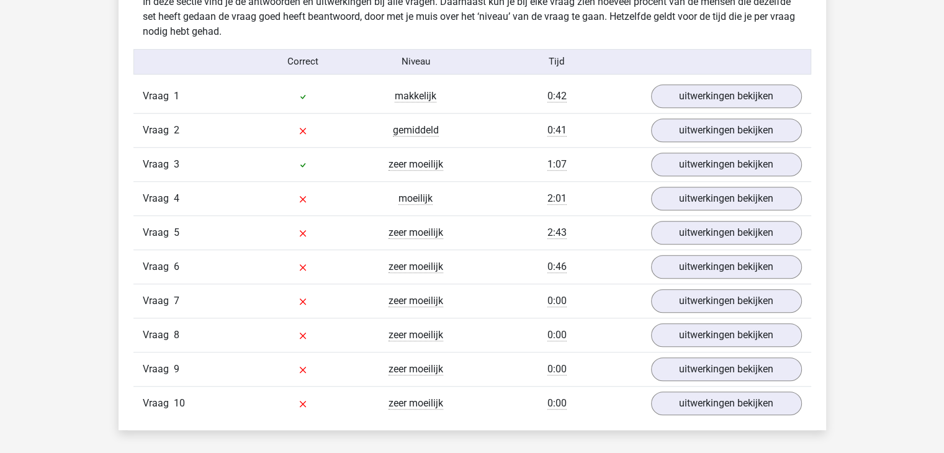
scroll to position [993, 0]
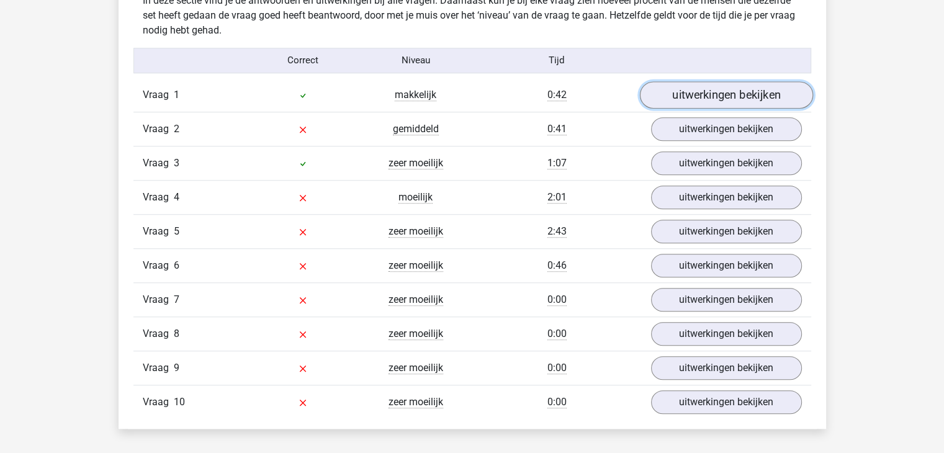
click at [733, 91] on link "uitwerkingen bekijken" at bounding box center [725, 94] width 173 height 27
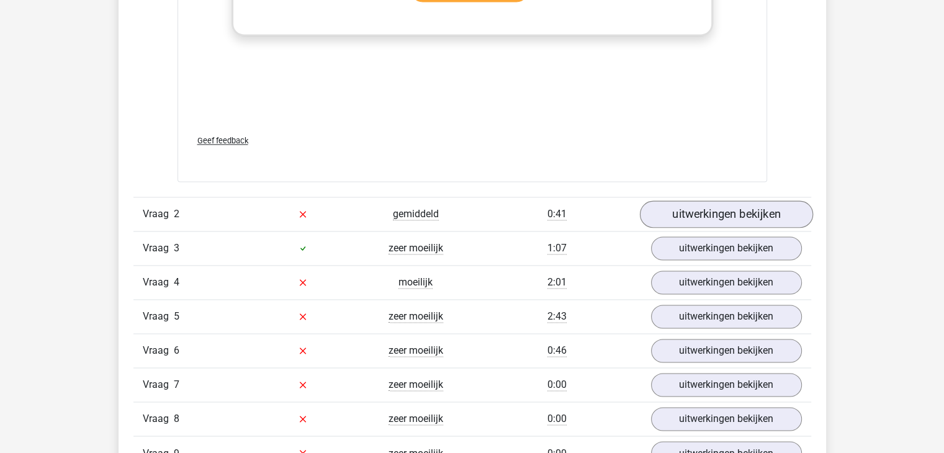
scroll to position [1985, 0]
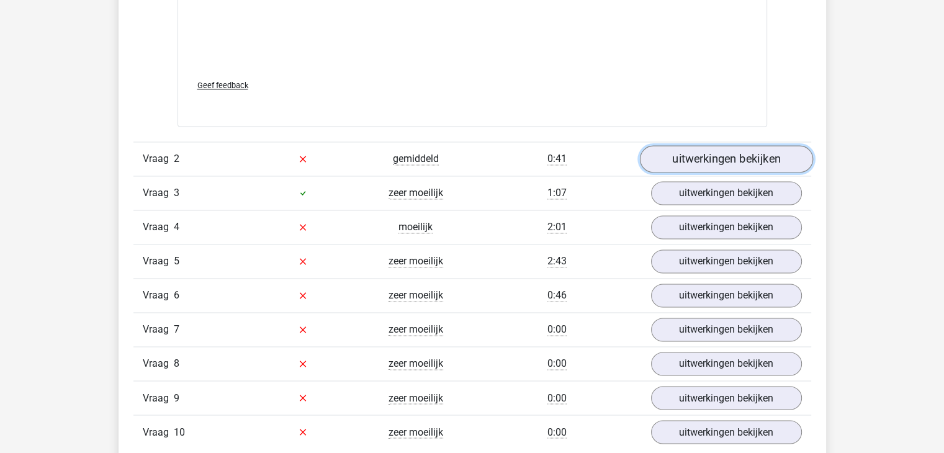
click at [734, 164] on link "uitwerkingen bekijken" at bounding box center [725, 158] width 173 height 27
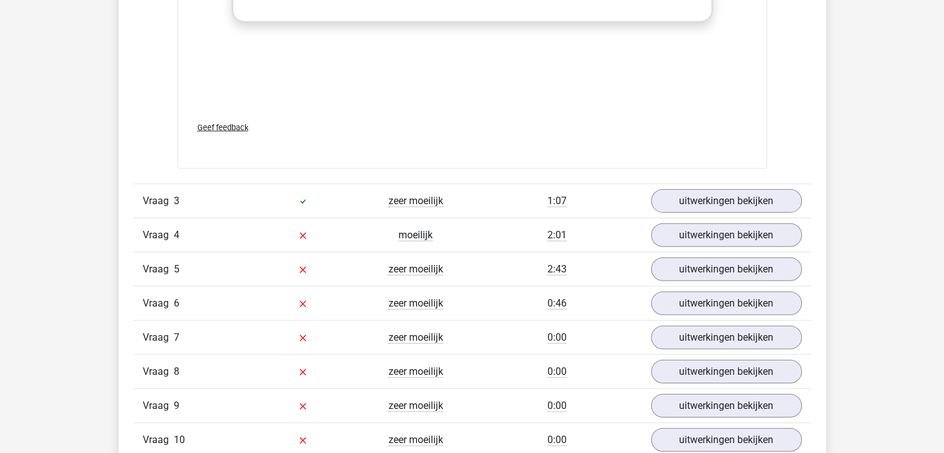
scroll to position [3040, 0]
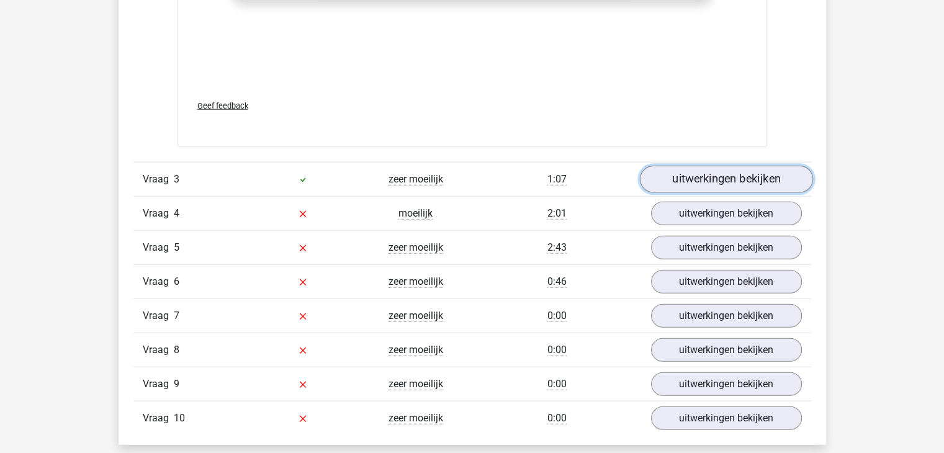
click at [695, 174] on link "uitwerkingen bekijken" at bounding box center [725, 179] width 173 height 27
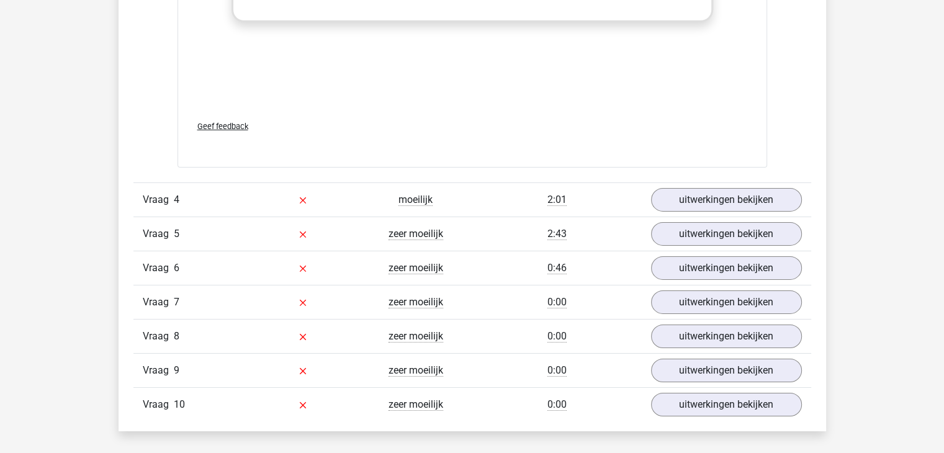
scroll to position [4094, 0]
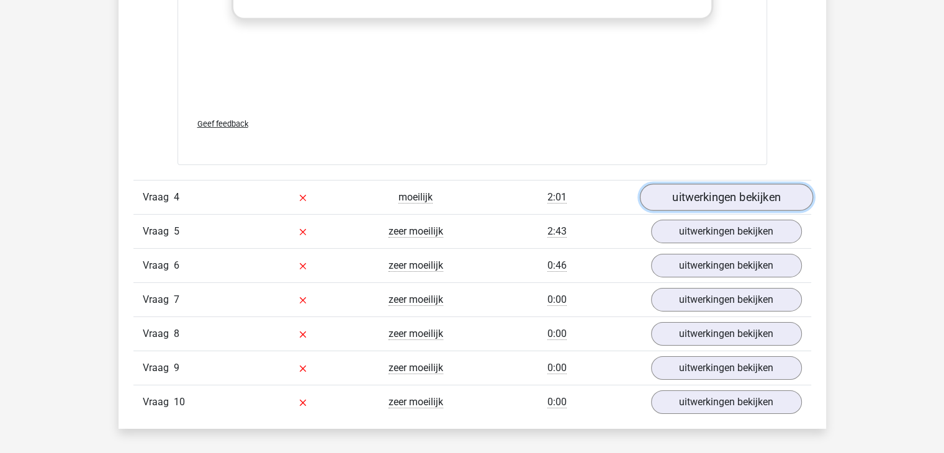
click at [740, 197] on link "uitwerkingen bekijken" at bounding box center [725, 197] width 173 height 27
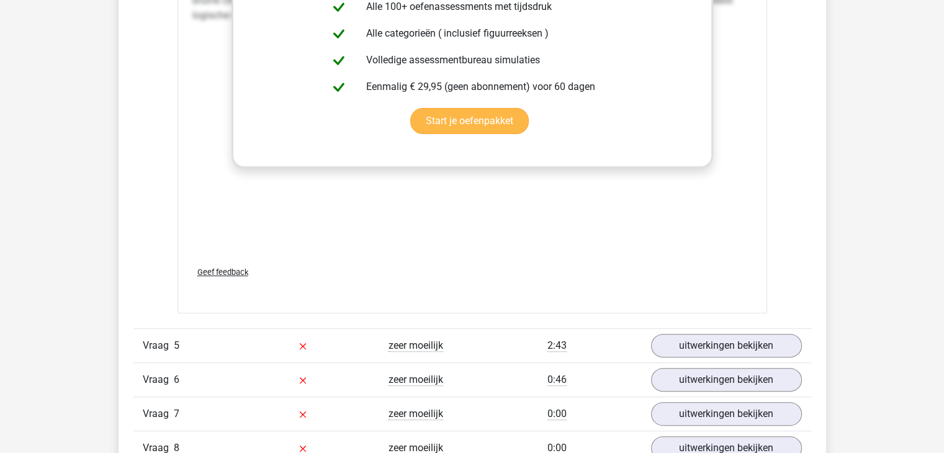
scroll to position [5149, 0]
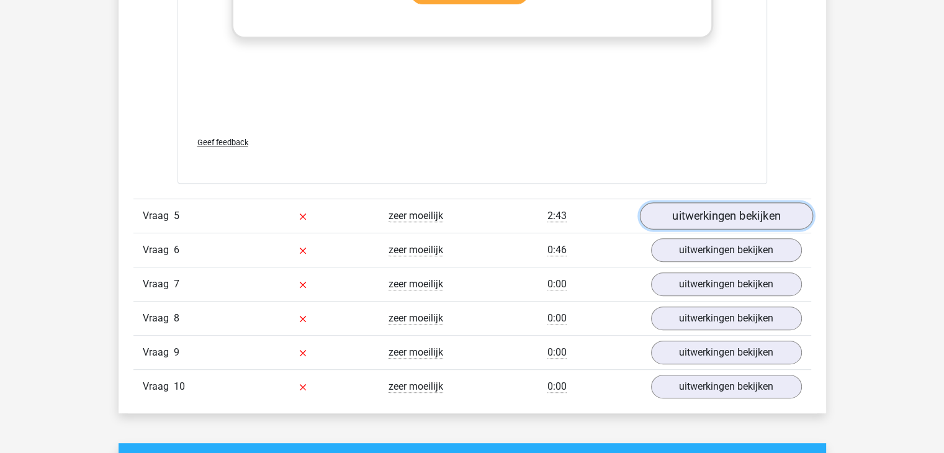
click at [724, 216] on link "uitwerkingen bekijken" at bounding box center [725, 215] width 173 height 27
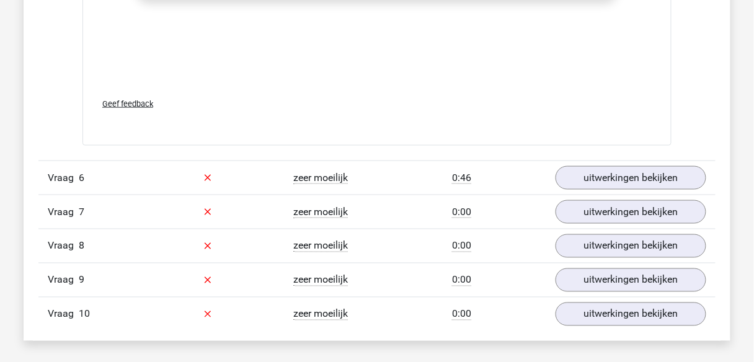
scroll to position [6265, 0]
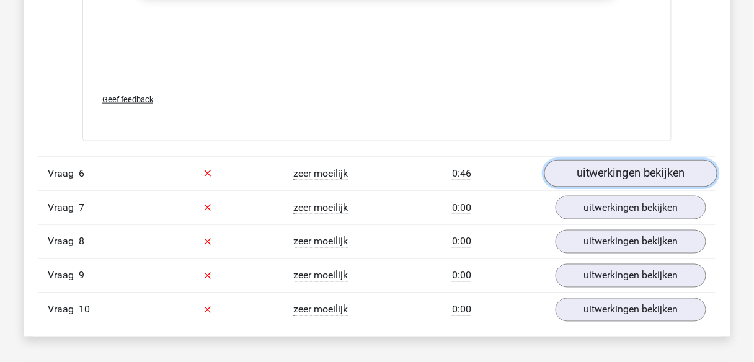
click at [651, 166] on link "uitwerkingen bekijken" at bounding box center [631, 173] width 173 height 27
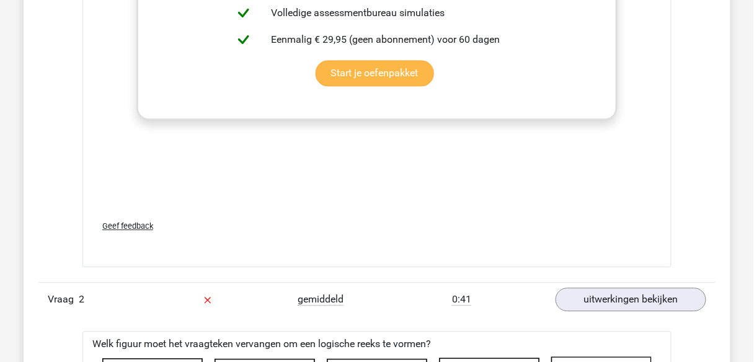
scroll to position [1836, 0]
